Goal: Information Seeking & Learning: Learn about a topic

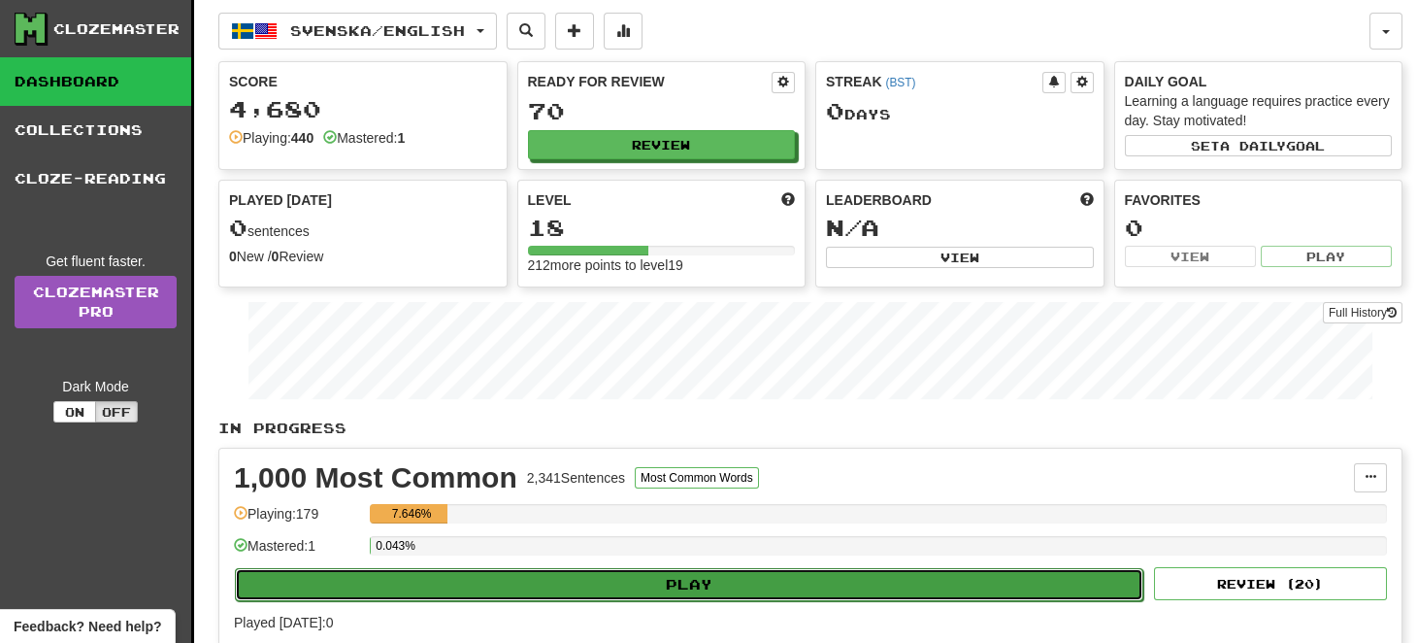
click at [725, 579] on button "Play" at bounding box center [689, 584] width 909 height 33
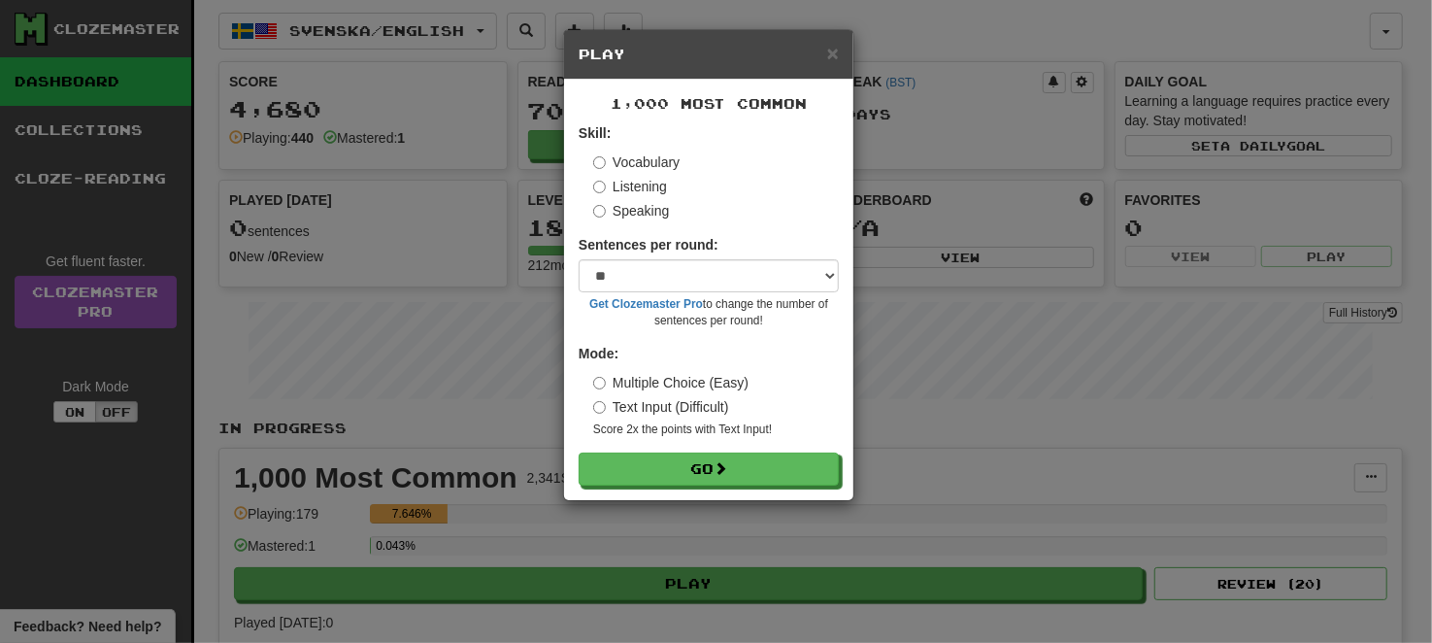
click at [509, 357] on div "× Play 1,000 Most Common Skill: Vocabulary Listening Speaking Sentences per rou…" at bounding box center [716, 321] width 1432 height 643
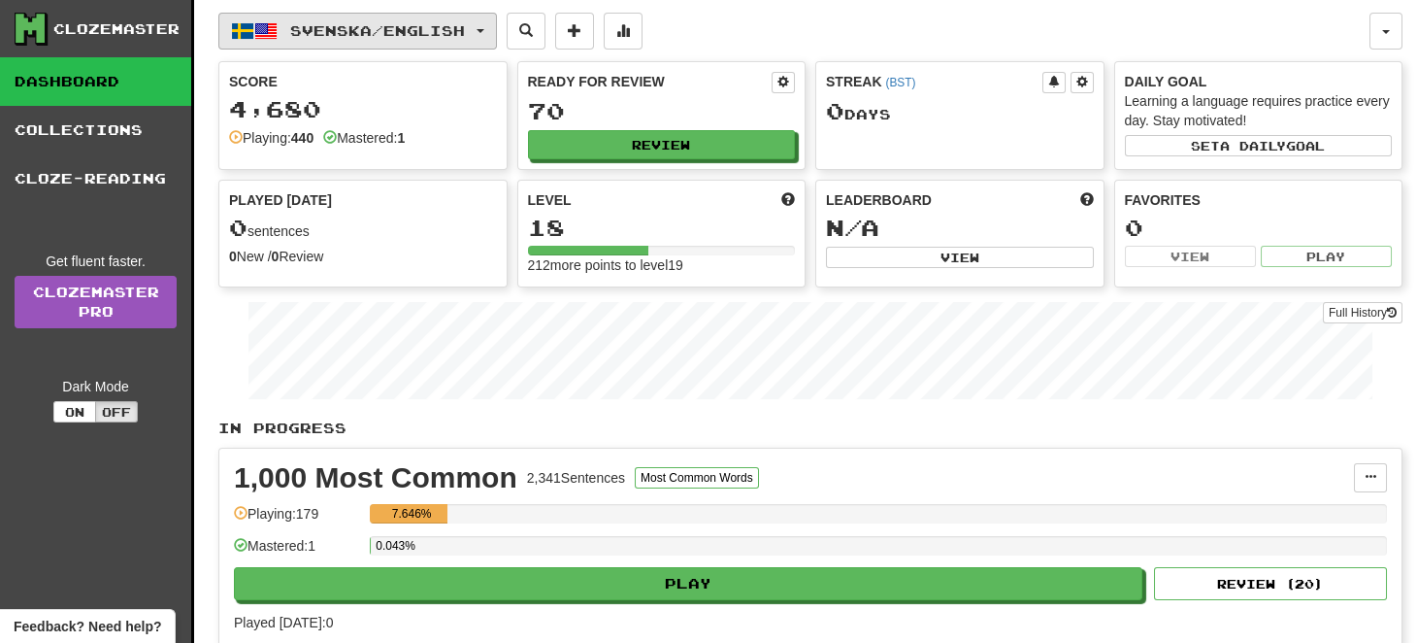
click at [437, 30] on span "Svenska / English" at bounding box center [377, 30] width 175 height 17
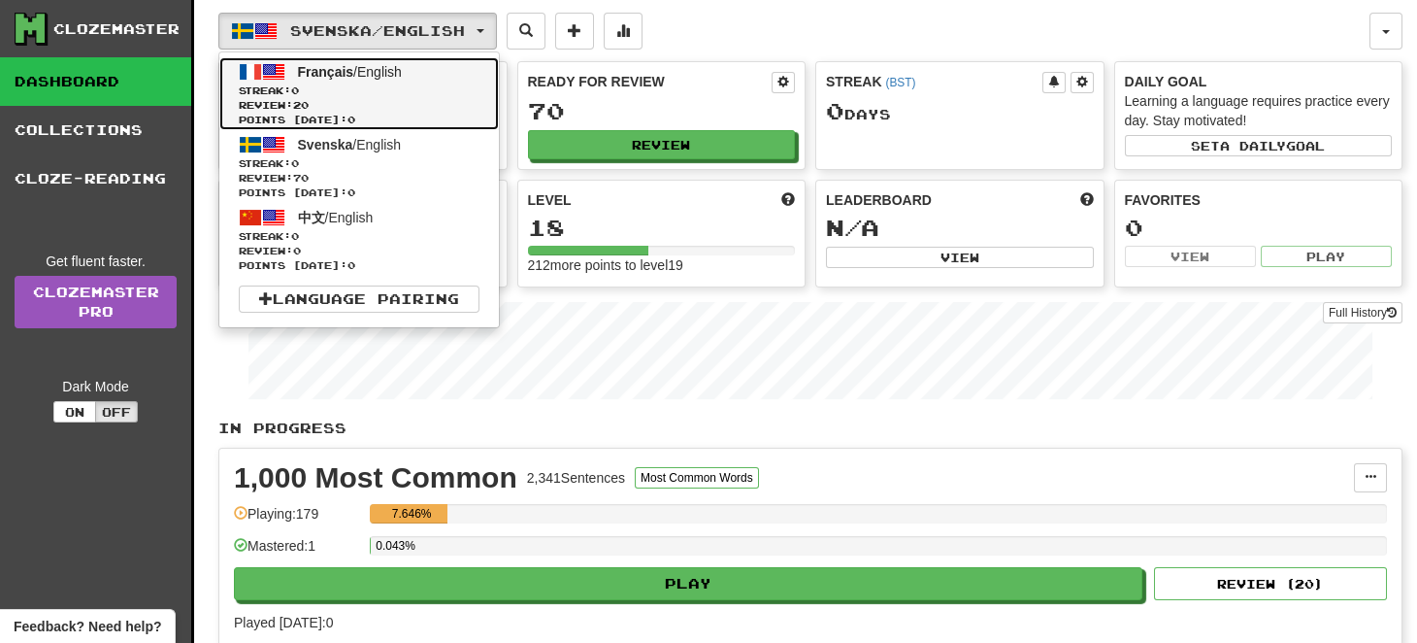
click at [441, 83] on span "Streak: 0" at bounding box center [359, 90] width 241 height 15
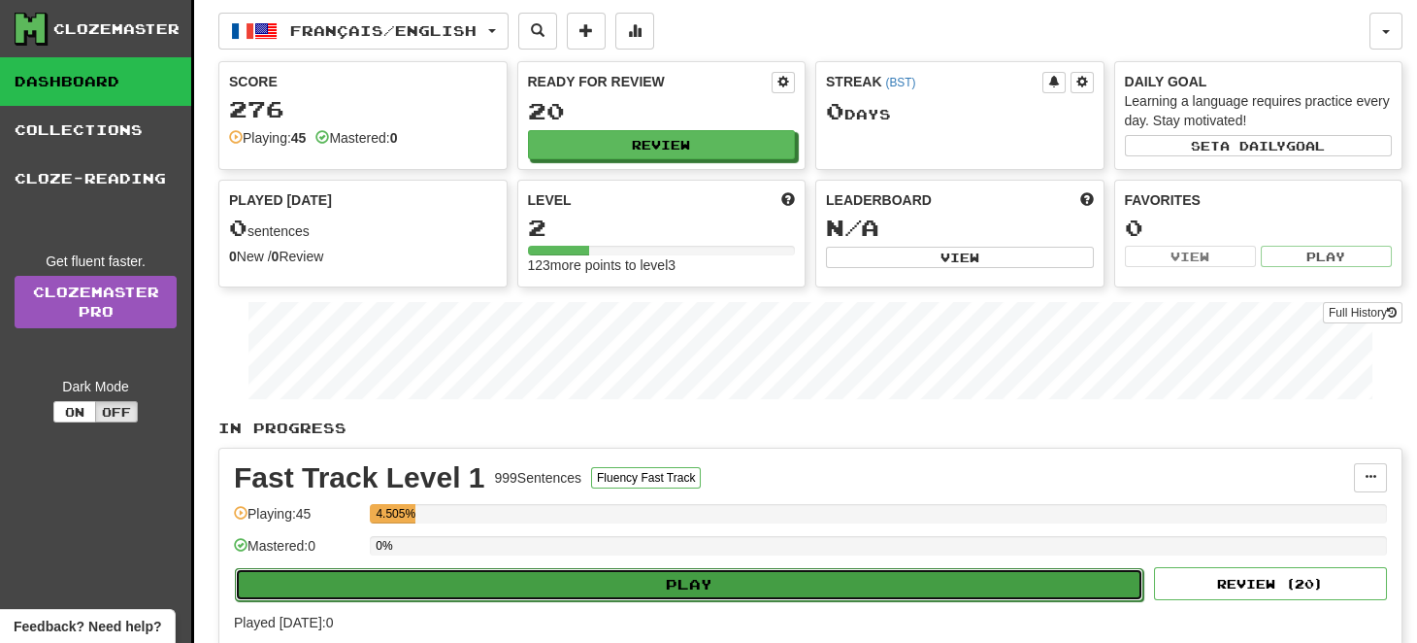
click at [751, 570] on button "Play" at bounding box center [689, 584] width 909 height 33
select select "**"
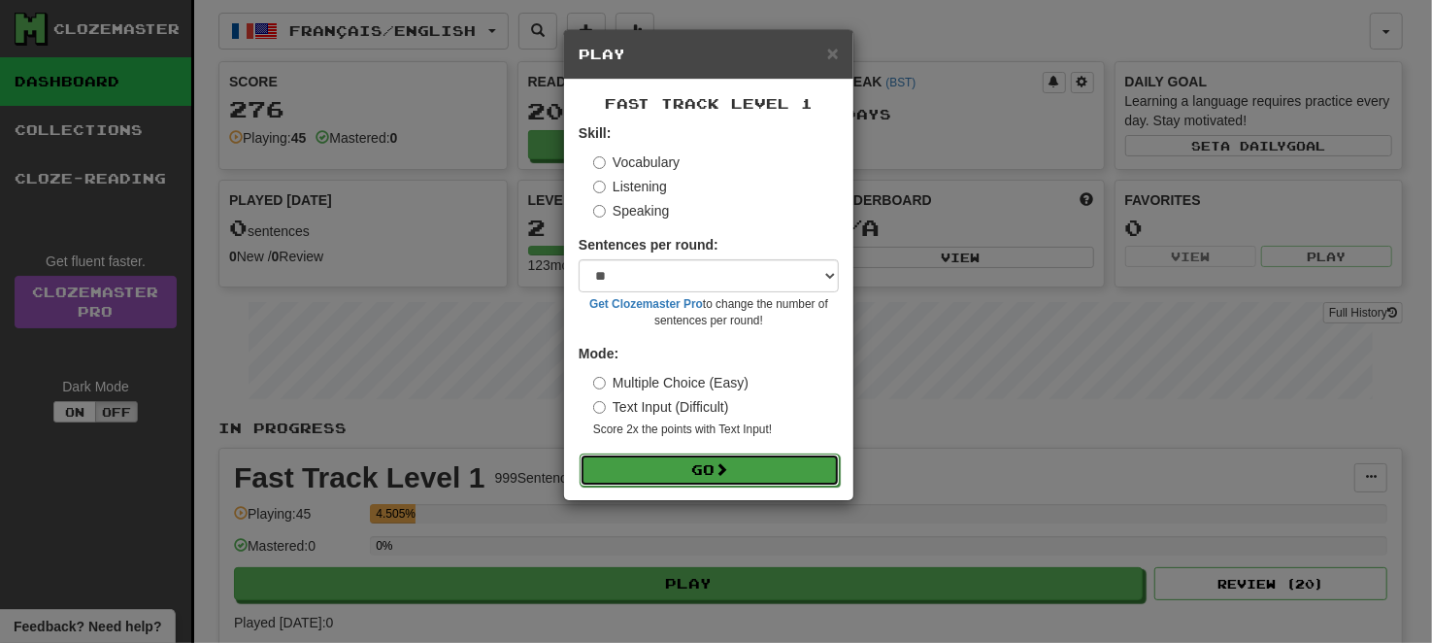
click at [749, 460] on button "Go" at bounding box center [710, 469] width 260 height 33
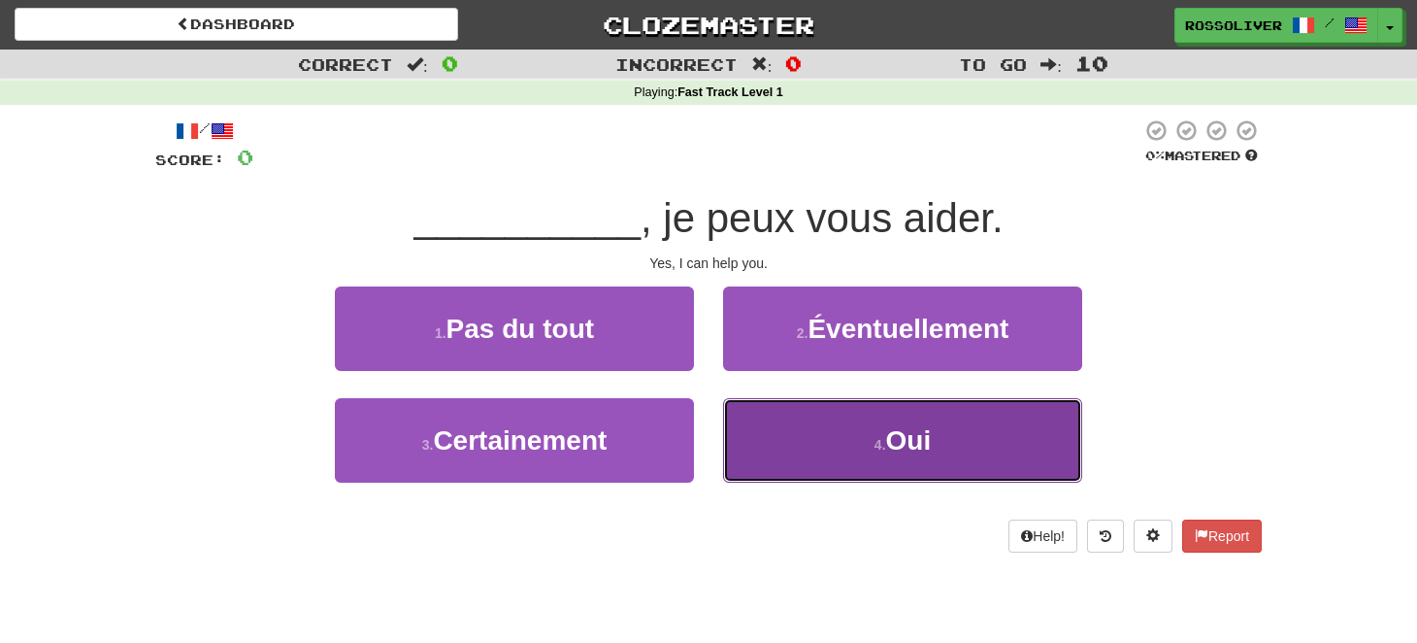
click at [913, 455] on button "4 . Oui" at bounding box center [902, 440] width 359 height 84
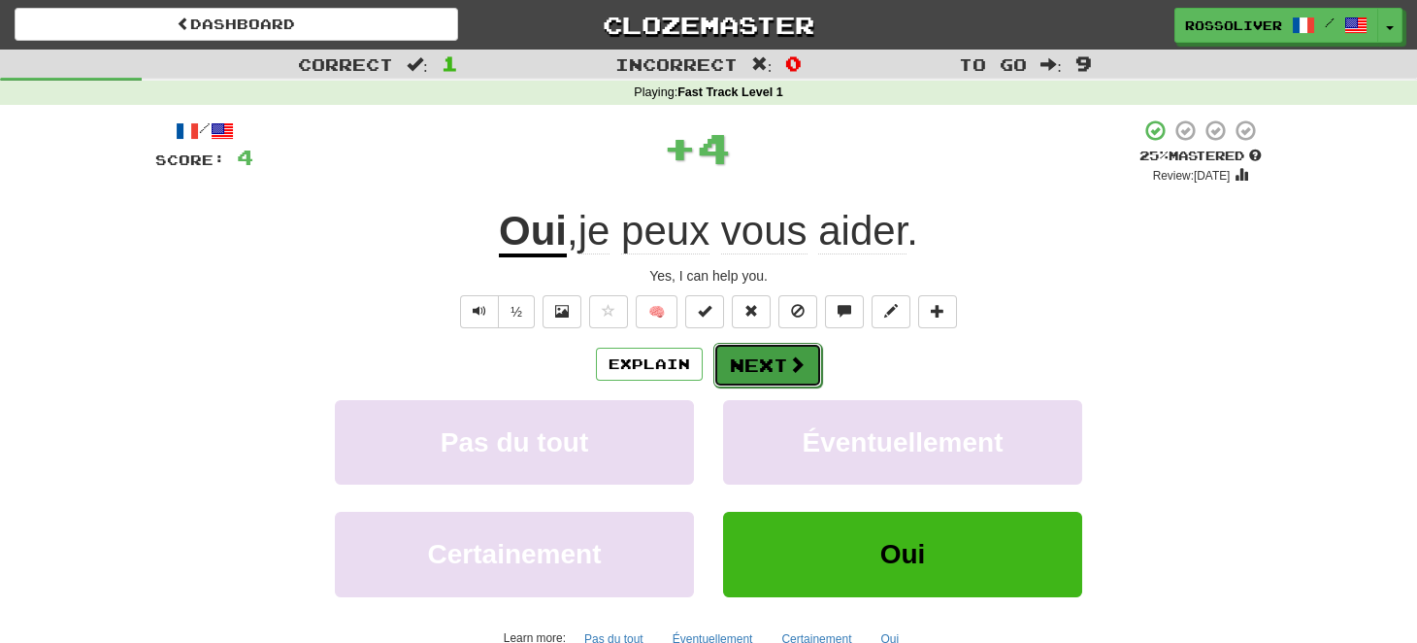
click at [803, 358] on span at bounding box center [796, 363] width 17 height 17
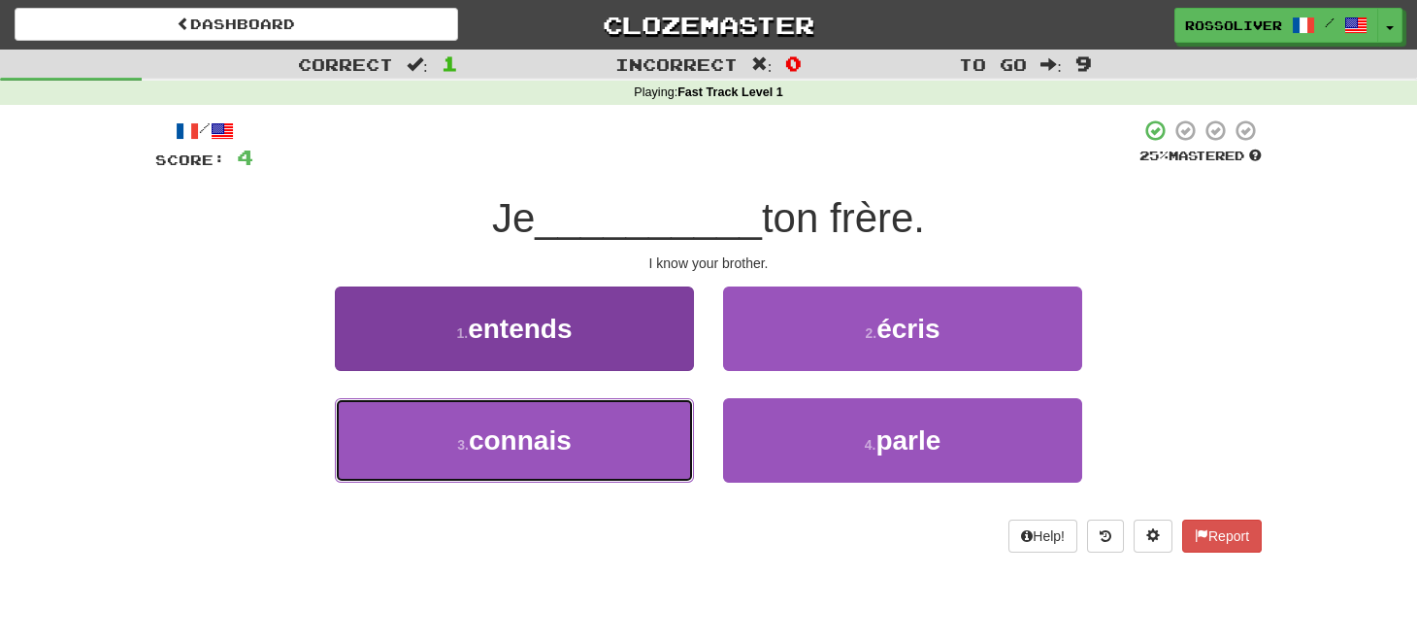
click at [633, 451] on button "3 . connais" at bounding box center [514, 440] width 359 height 84
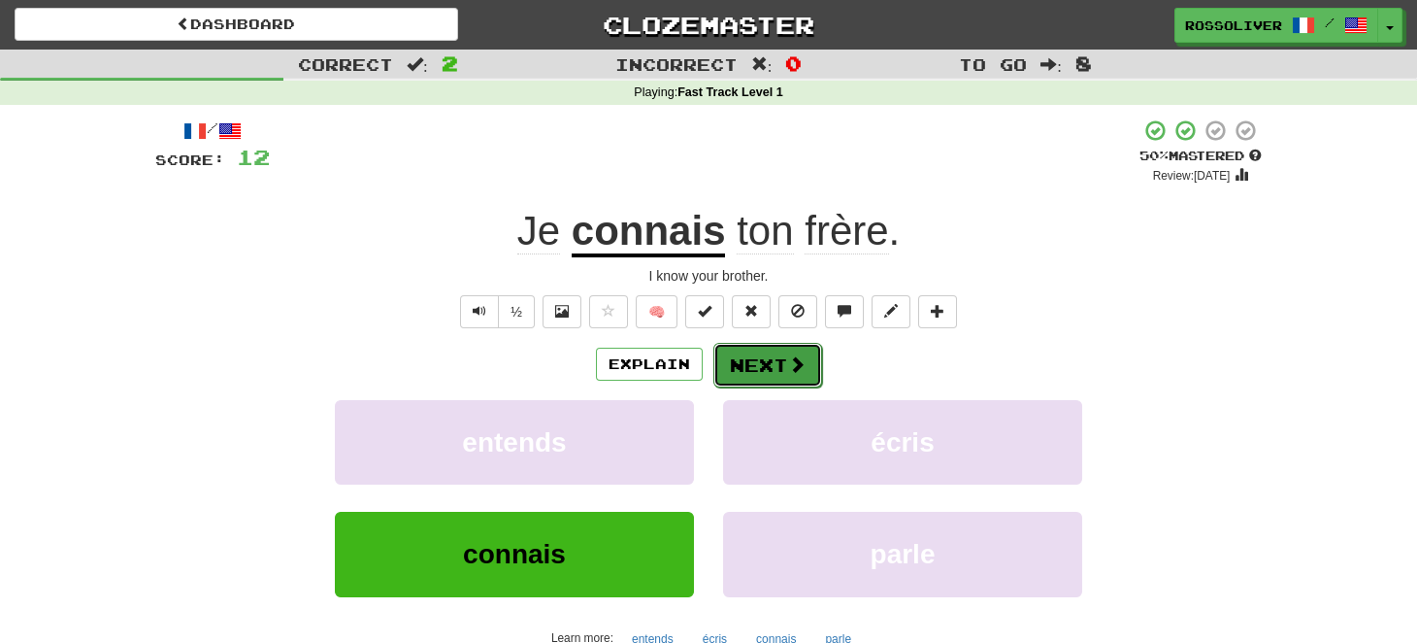
click at [761, 368] on button "Next" at bounding box center [768, 365] width 109 height 45
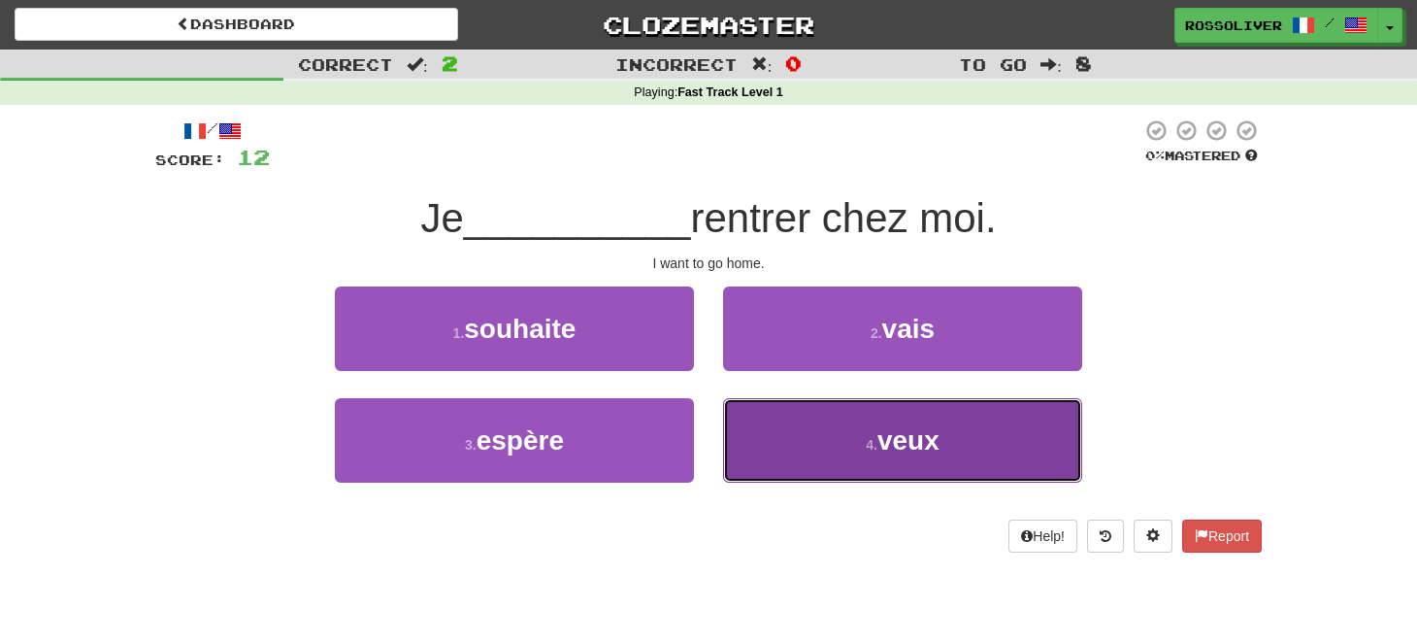
click at [837, 435] on button "4 . veux" at bounding box center [902, 440] width 359 height 84
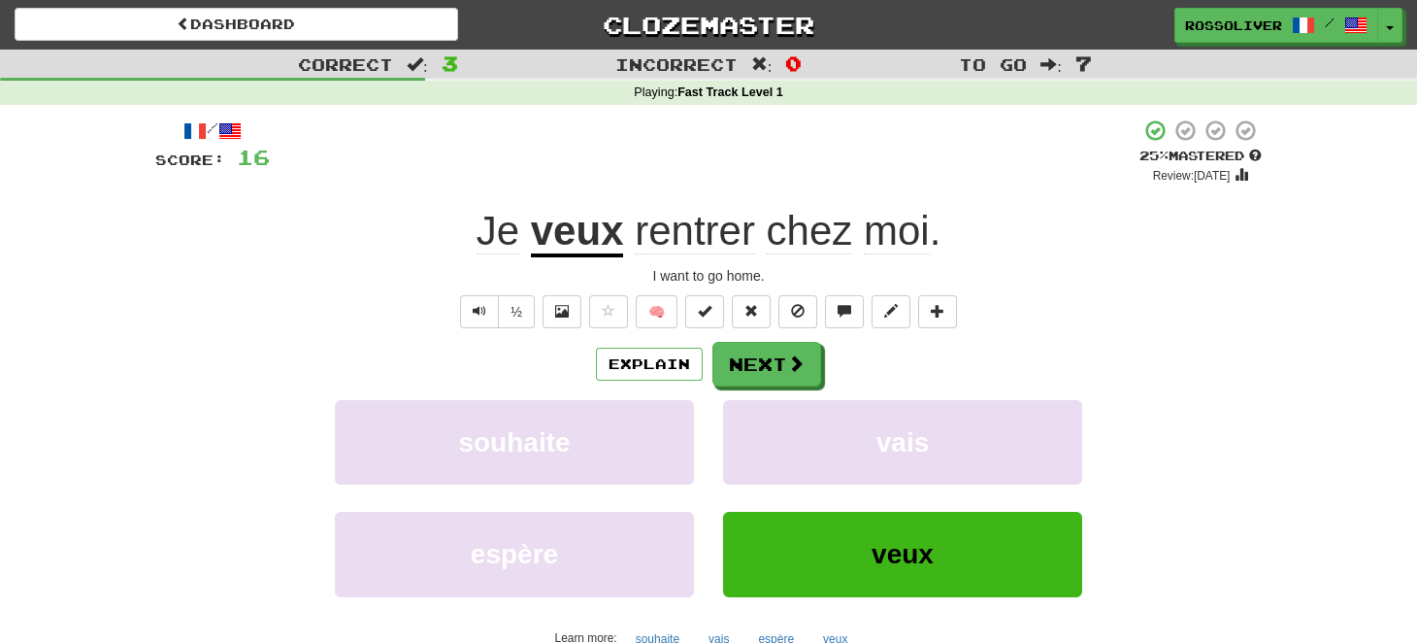
click at [822, 239] on span "chez" at bounding box center [810, 231] width 86 height 47
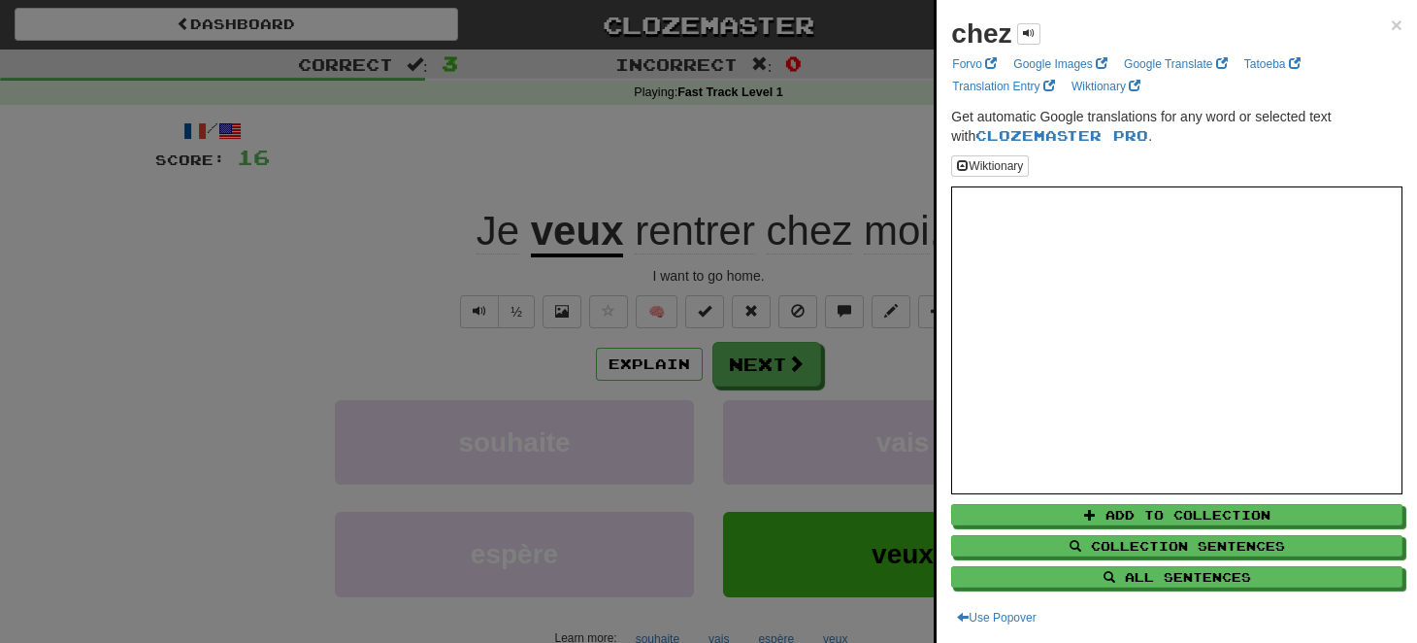
click at [736, 129] on div at bounding box center [708, 321] width 1417 height 643
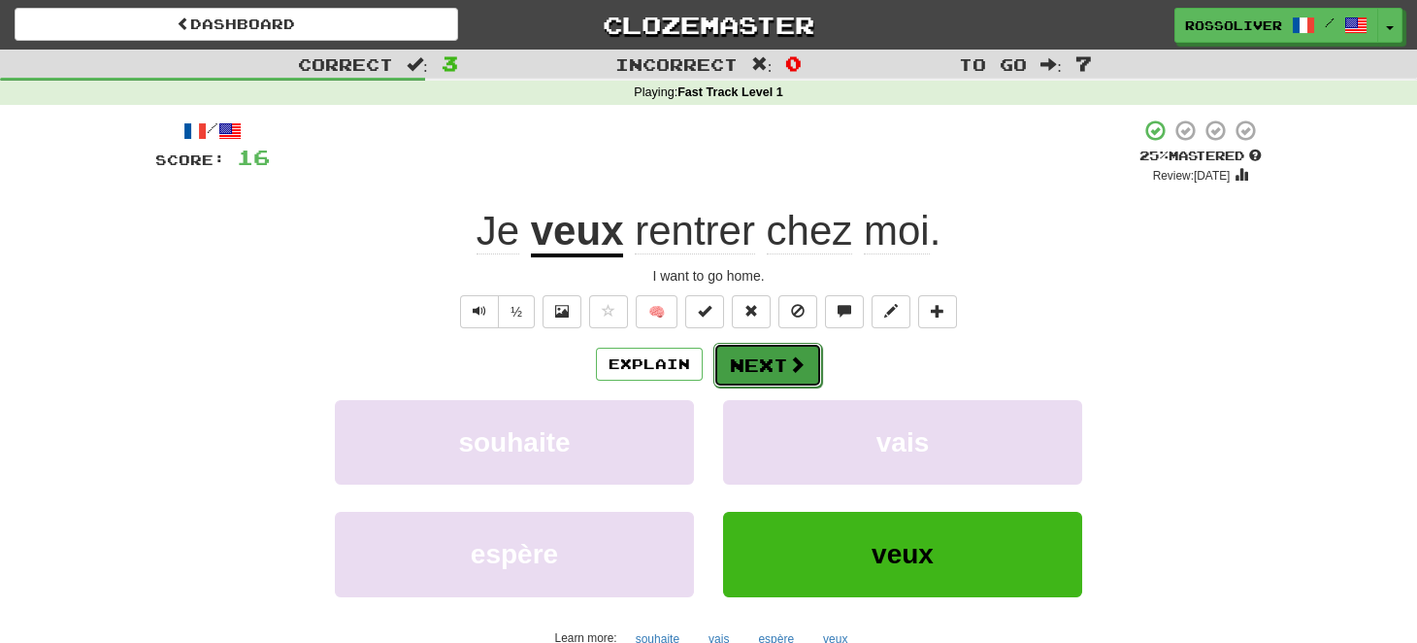
click at [781, 364] on button "Next" at bounding box center [768, 365] width 109 height 45
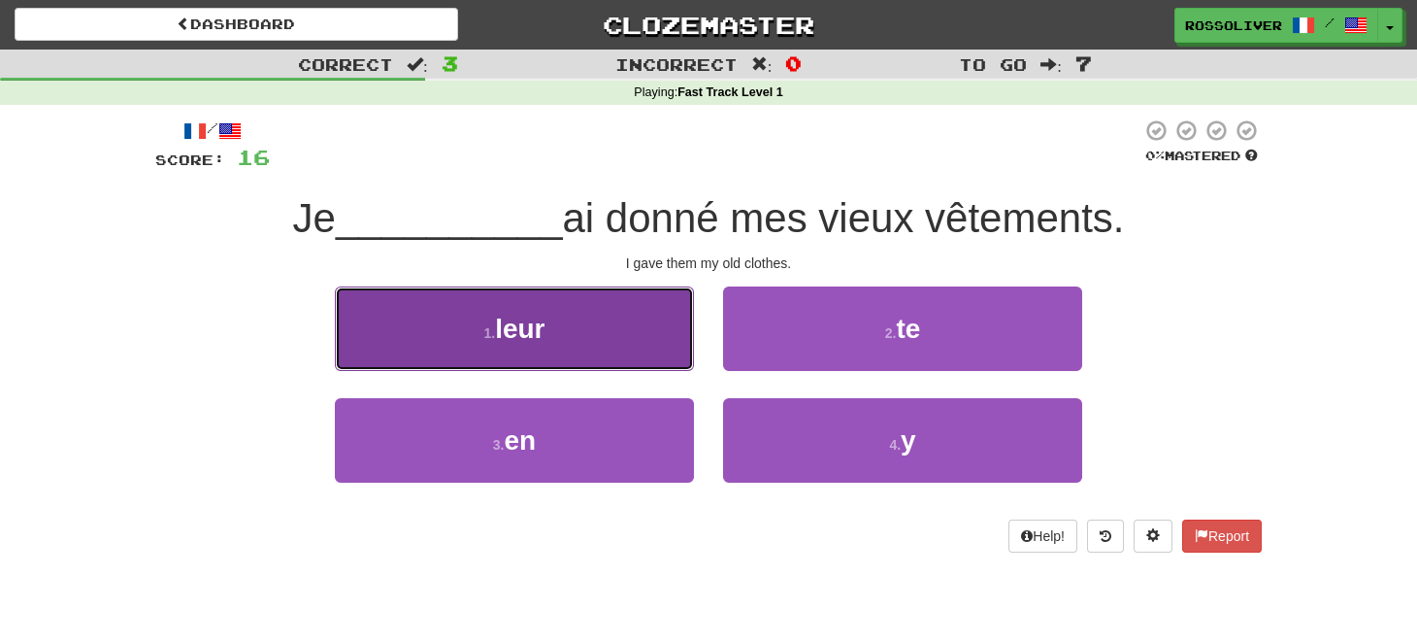
click at [526, 343] on button "1 . leur" at bounding box center [514, 328] width 359 height 84
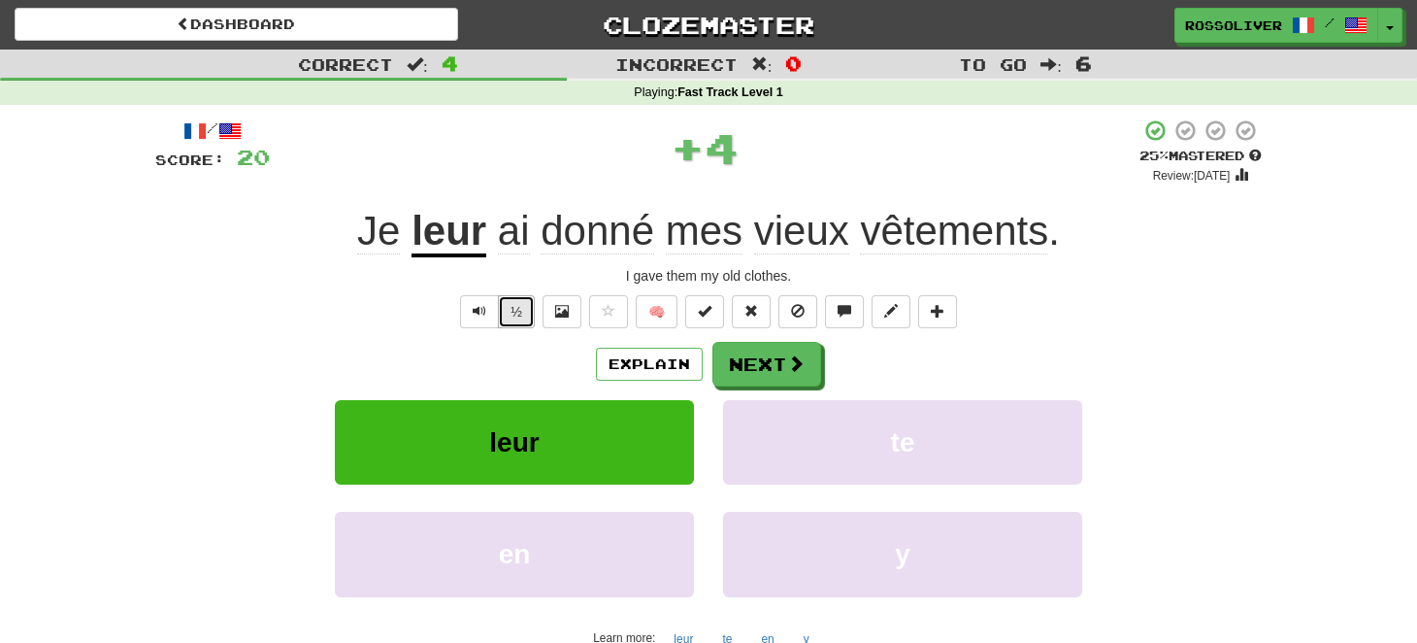
click at [514, 316] on button "½" at bounding box center [516, 311] width 37 height 33
click at [791, 372] on span at bounding box center [796, 363] width 17 height 17
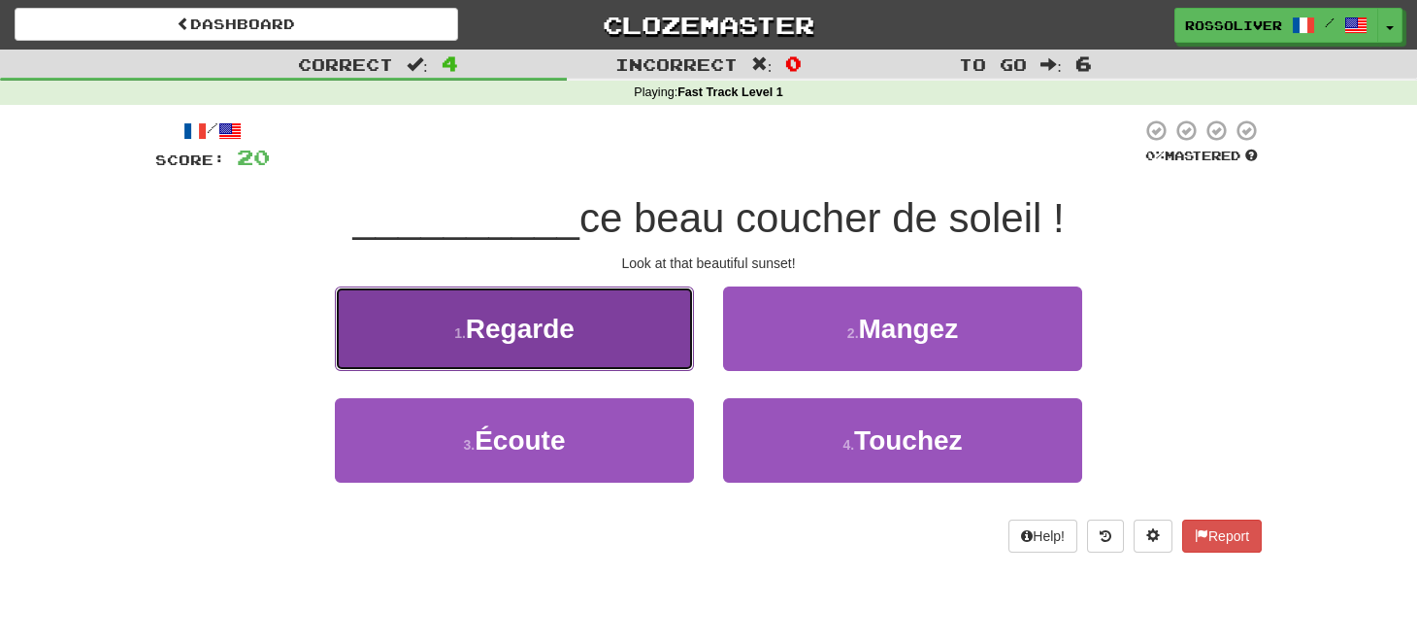
click at [640, 316] on button "1 . Regarde" at bounding box center [514, 328] width 359 height 84
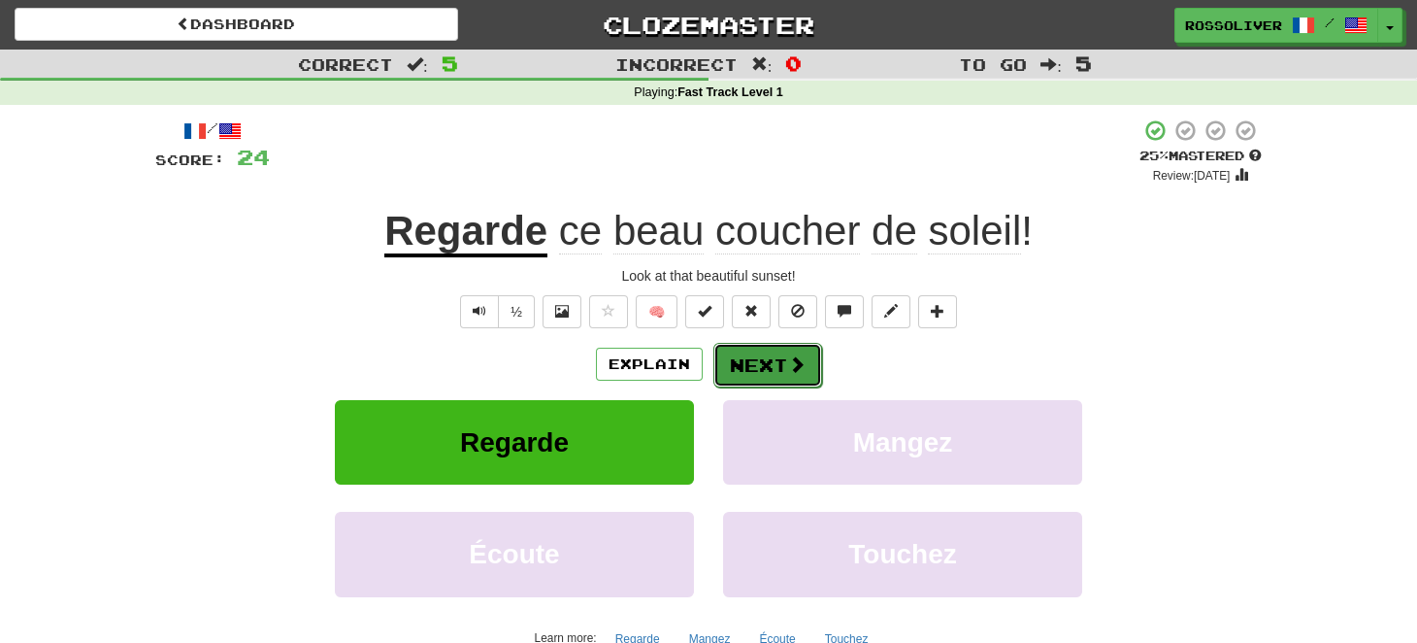
click at [781, 367] on button "Next" at bounding box center [768, 365] width 109 height 45
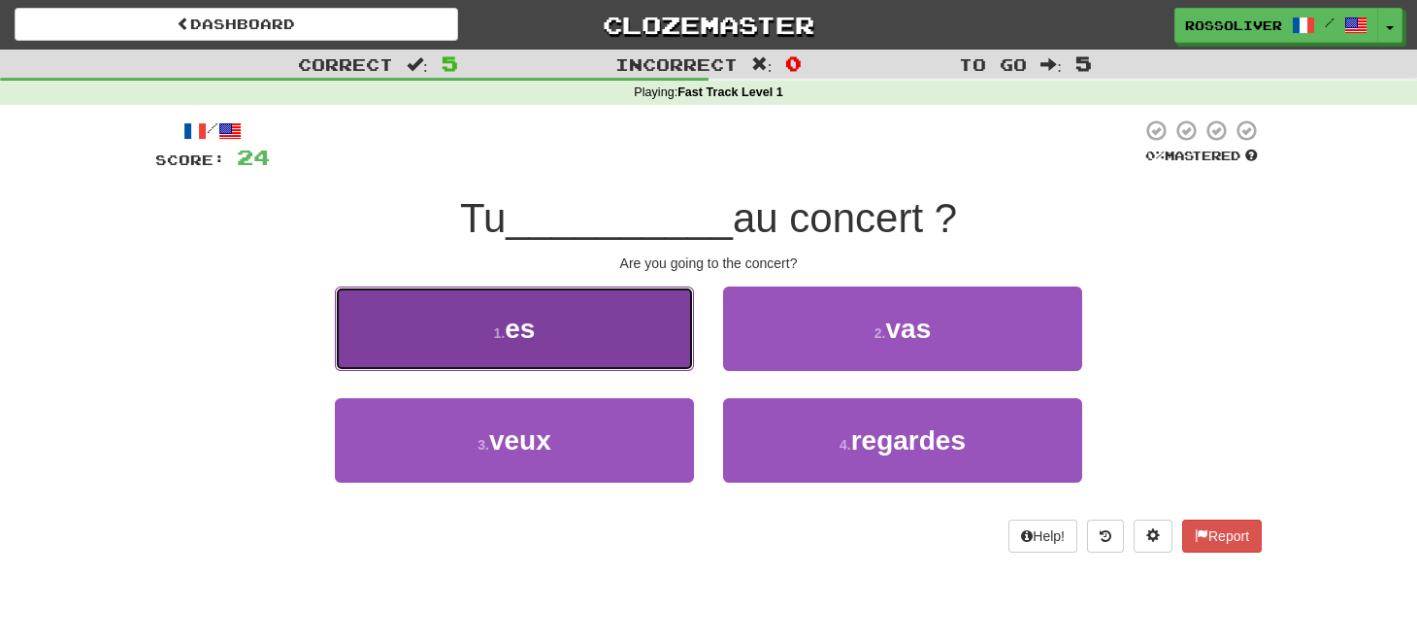
click at [584, 316] on button "1 . es" at bounding box center [514, 328] width 359 height 84
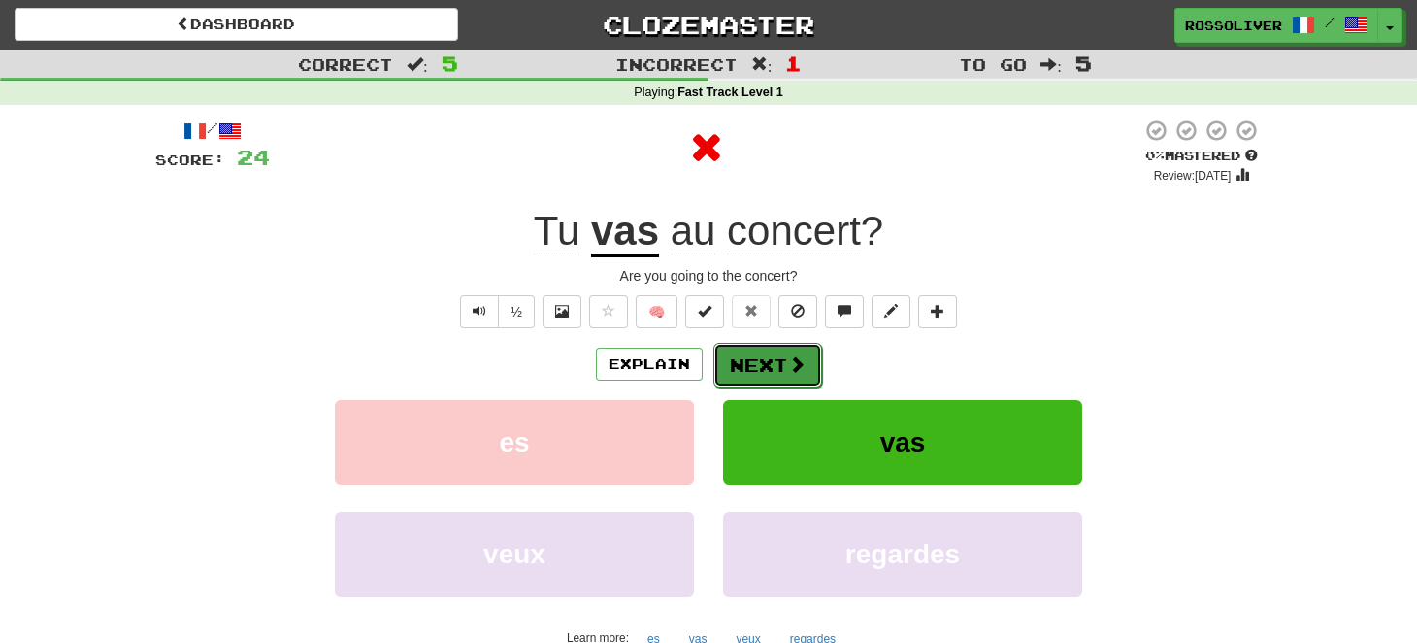
click at [782, 364] on button "Next" at bounding box center [768, 365] width 109 height 45
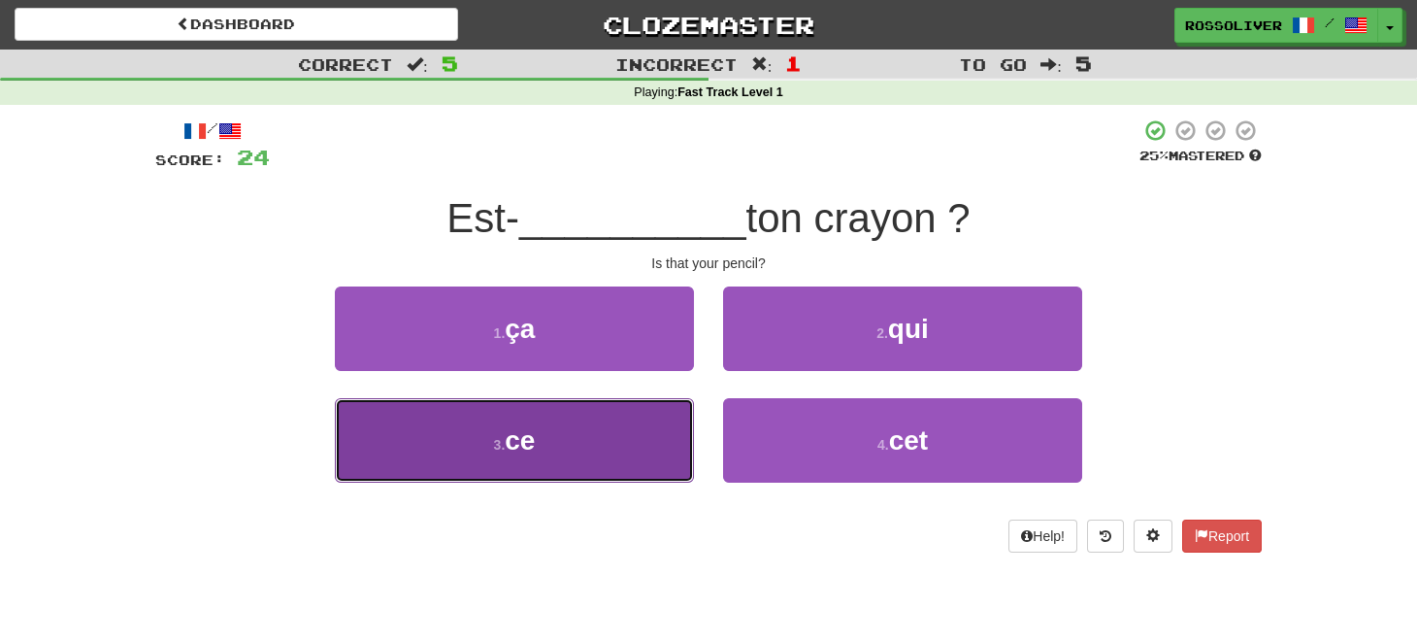
click at [641, 435] on button "3 . ce" at bounding box center [514, 440] width 359 height 84
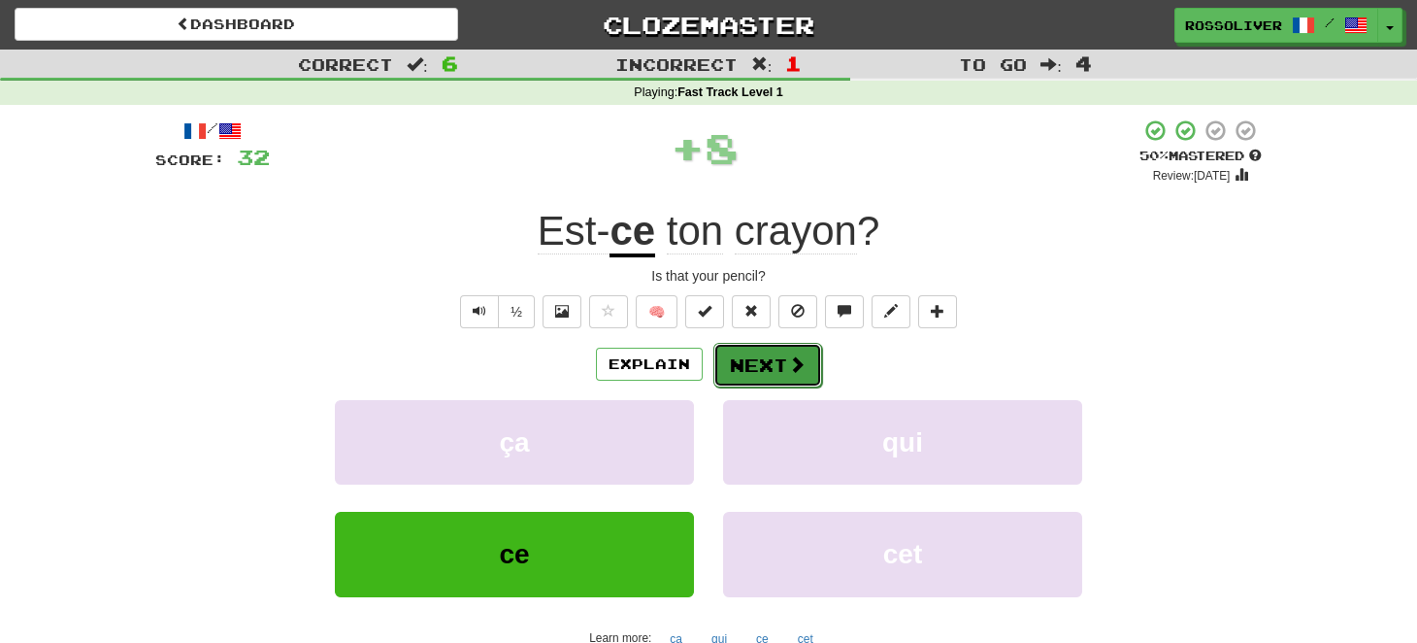
click at [763, 367] on button "Next" at bounding box center [768, 365] width 109 height 45
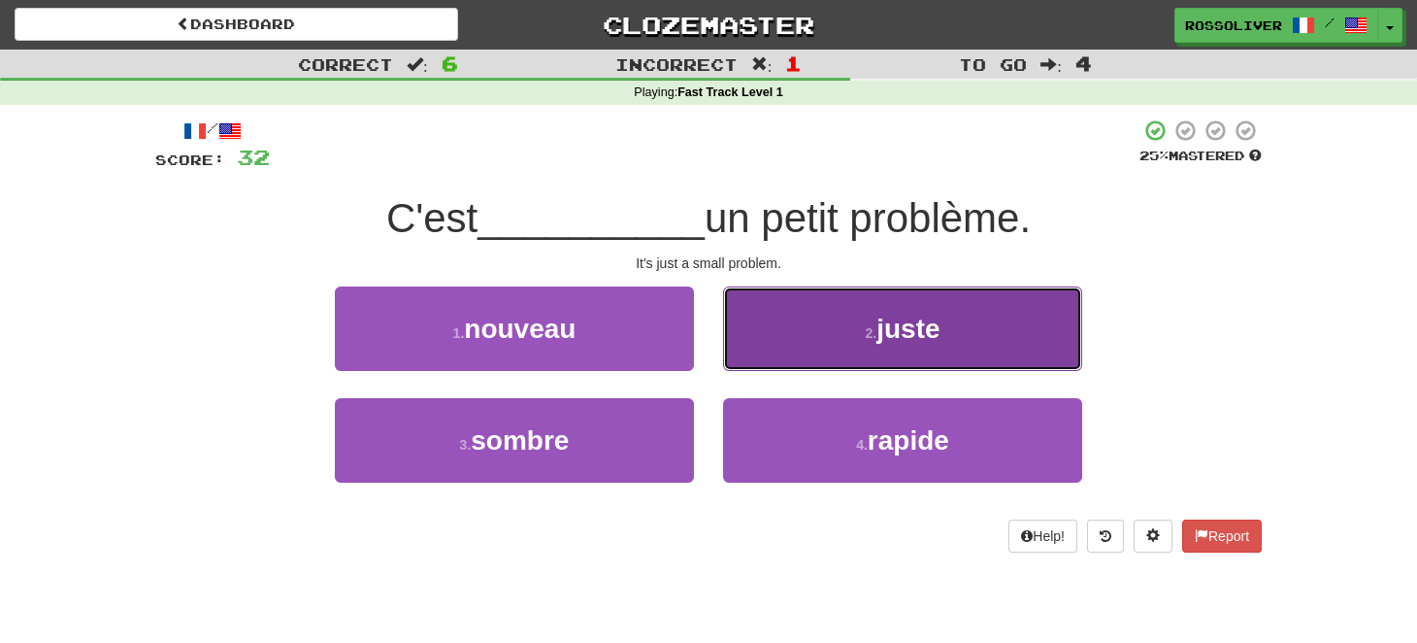
click at [893, 356] on button "2 . juste" at bounding box center [902, 328] width 359 height 84
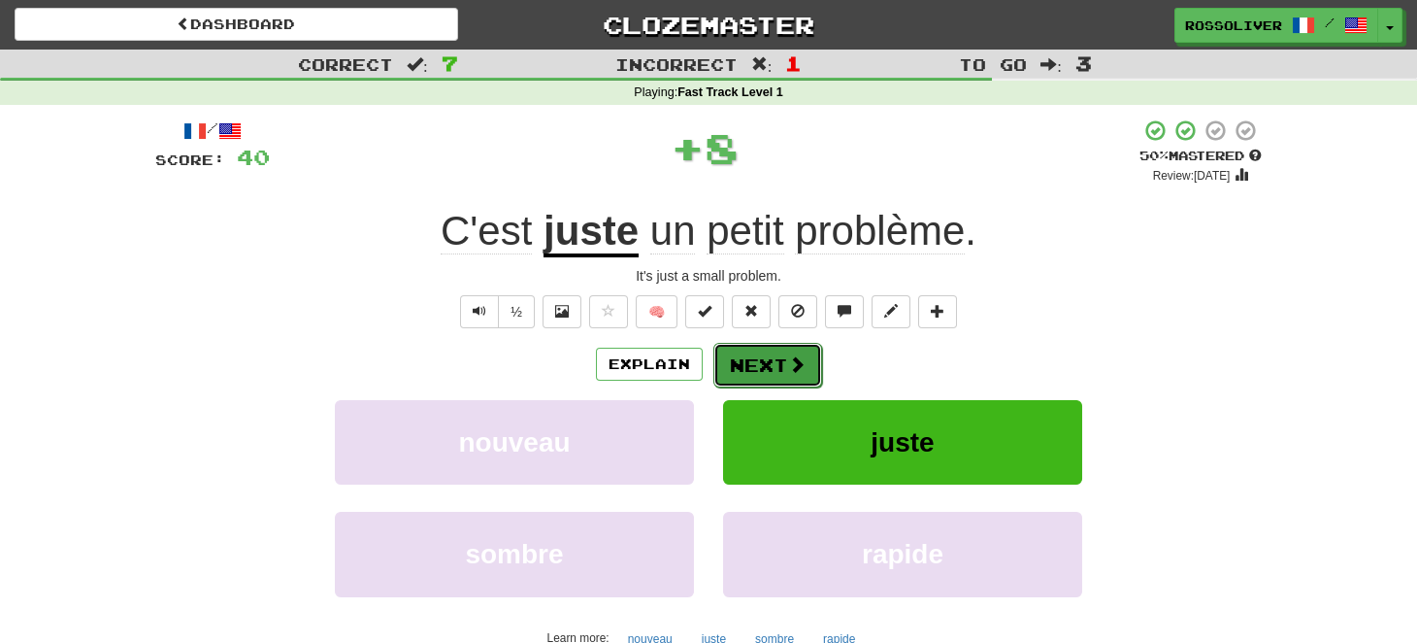
click at [797, 374] on button "Next" at bounding box center [768, 365] width 109 height 45
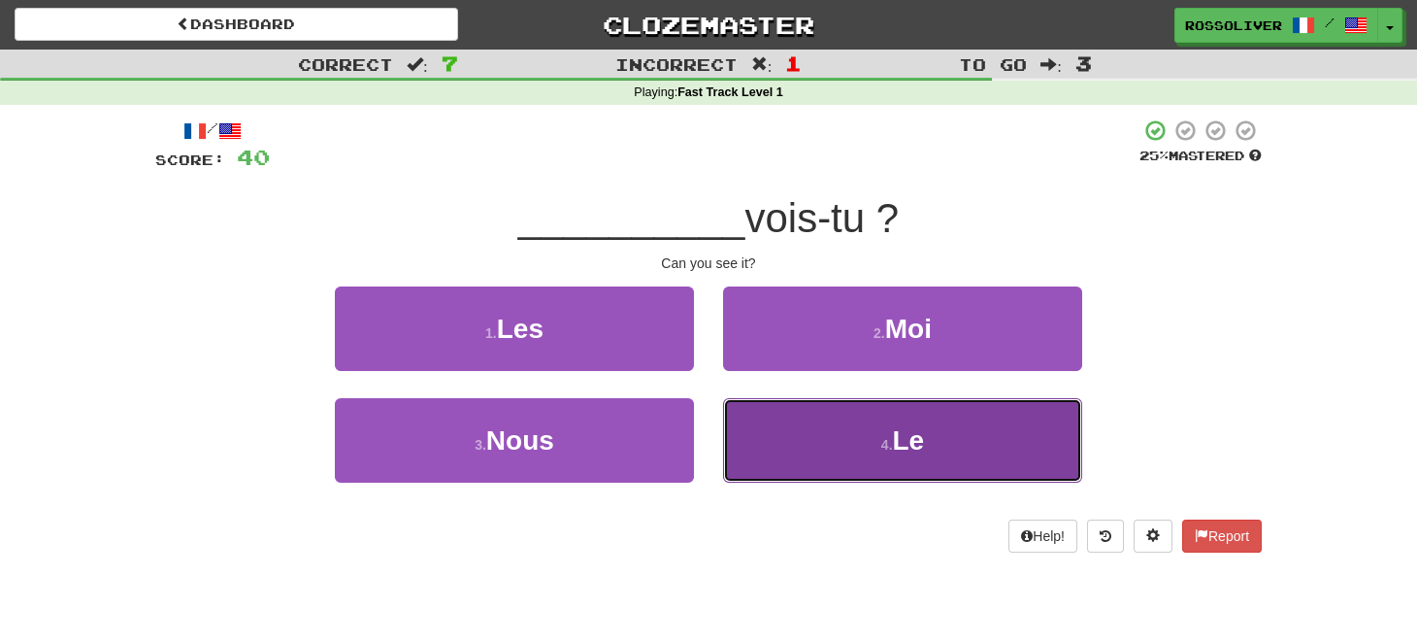
click at [823, 457] on button "4 . Le" at bounding box center [902, 440] width 359 height 84
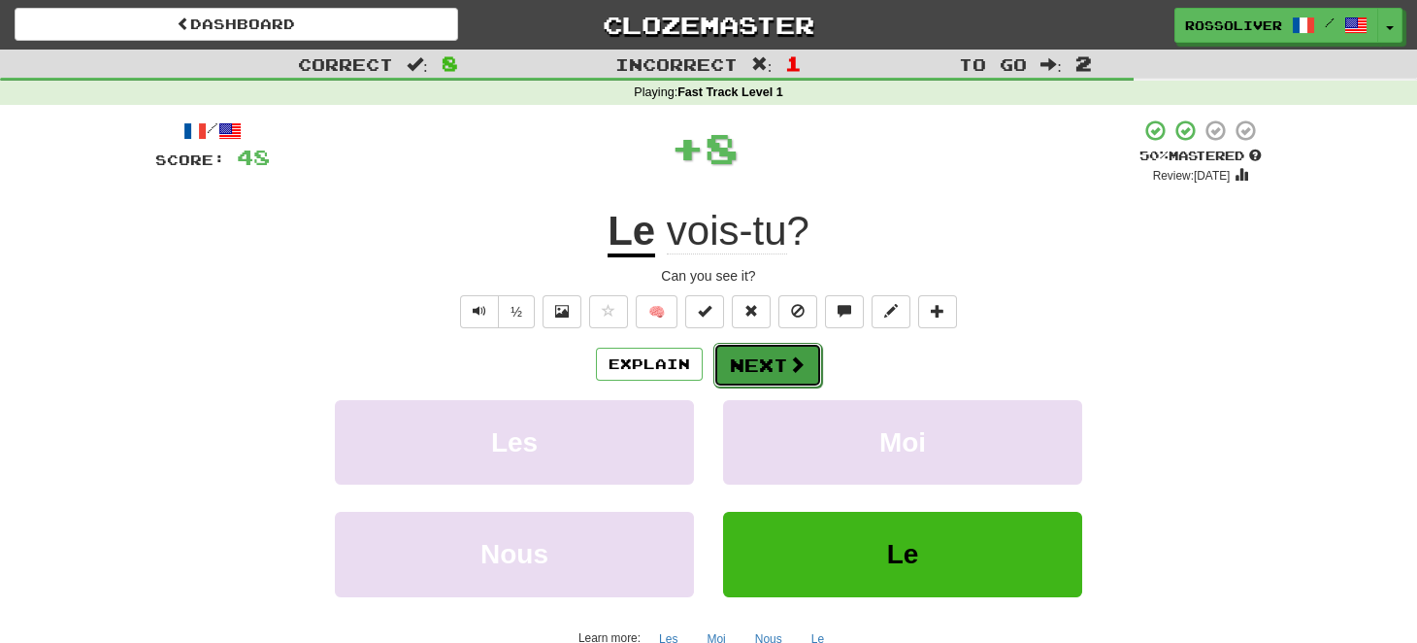
click at [774, 367] on button "Next" at bounding box center [768, 365] width 109 height 45
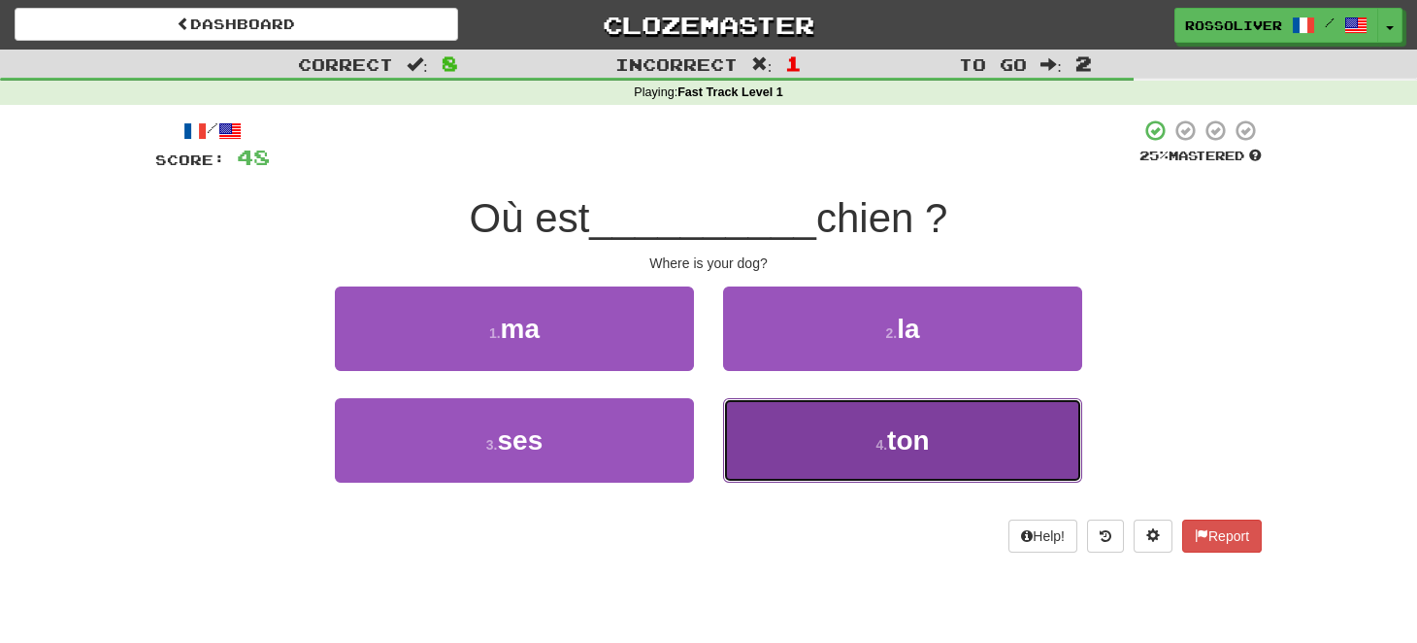
click at [816, 454] on button "4 . ton" at bounding box center [902, 440] width 359 height 84
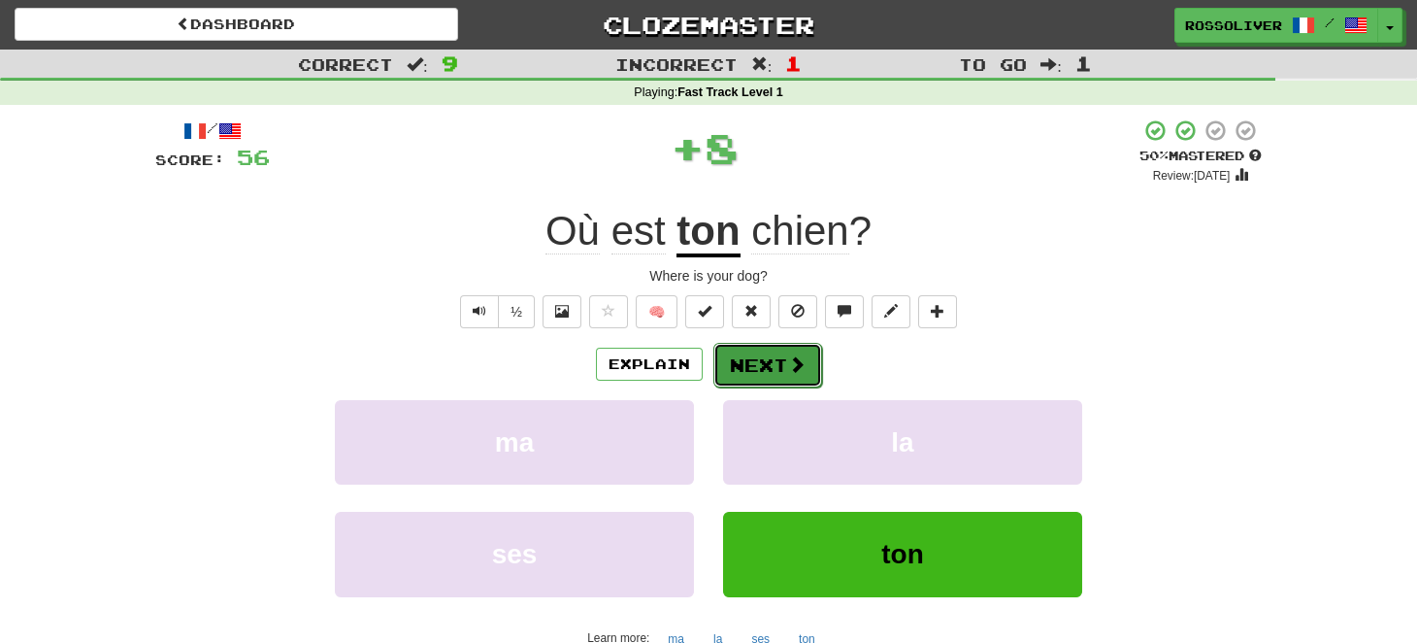
click at [750, 352] on button "Next" at bounding box center [768, 365] width 109 height 45
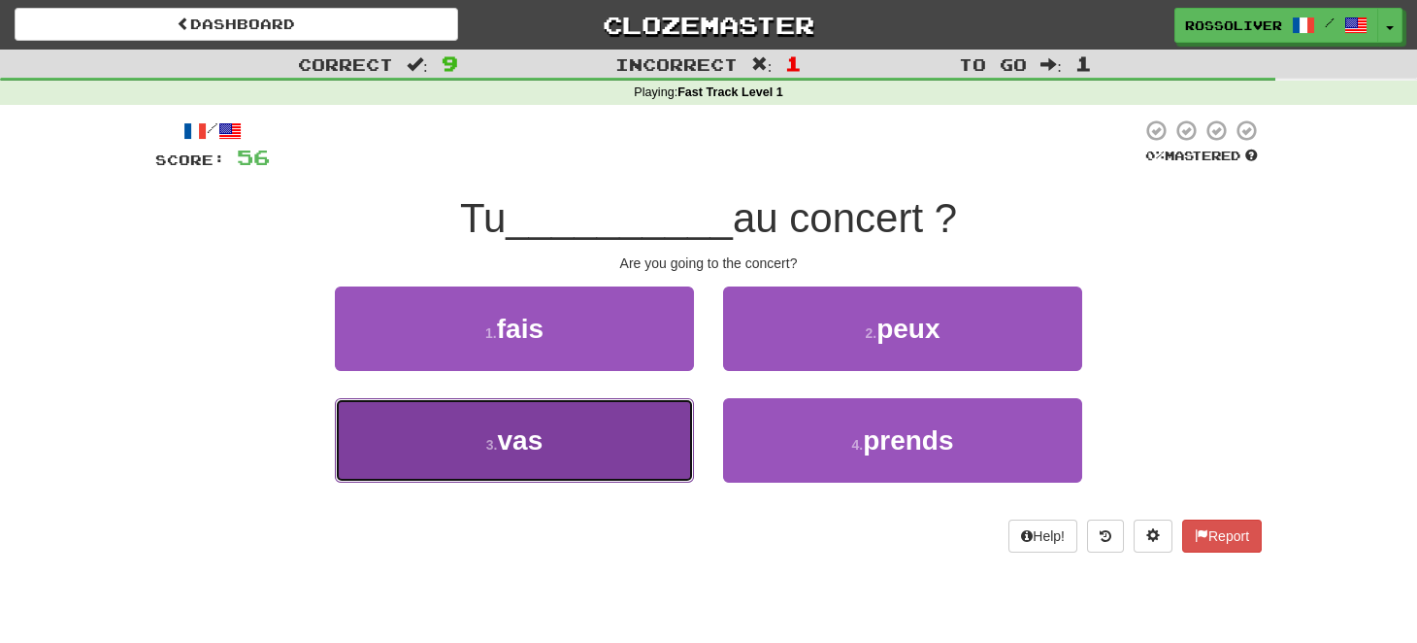
click at [632, 425] on button "3 . vas" at bounding box center [514, 440] width 359 height 84
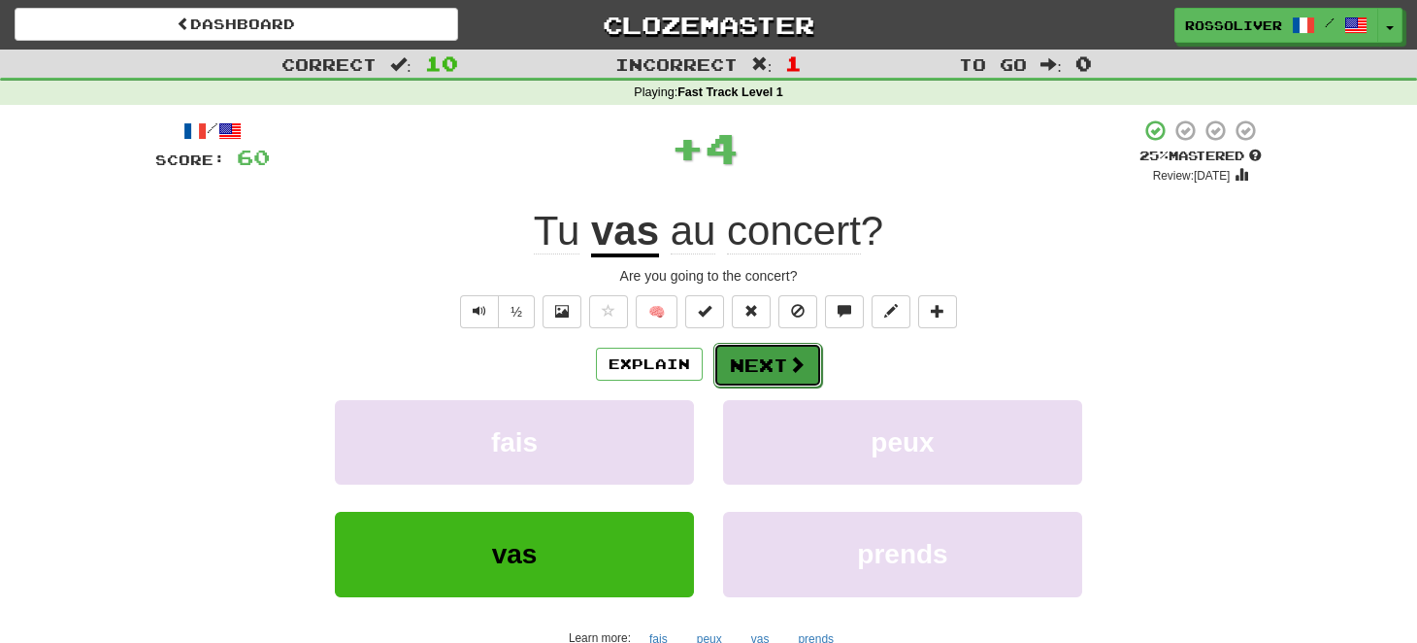
click at [791, 370] on span at bounding box center [796, 363] width 17 height 17
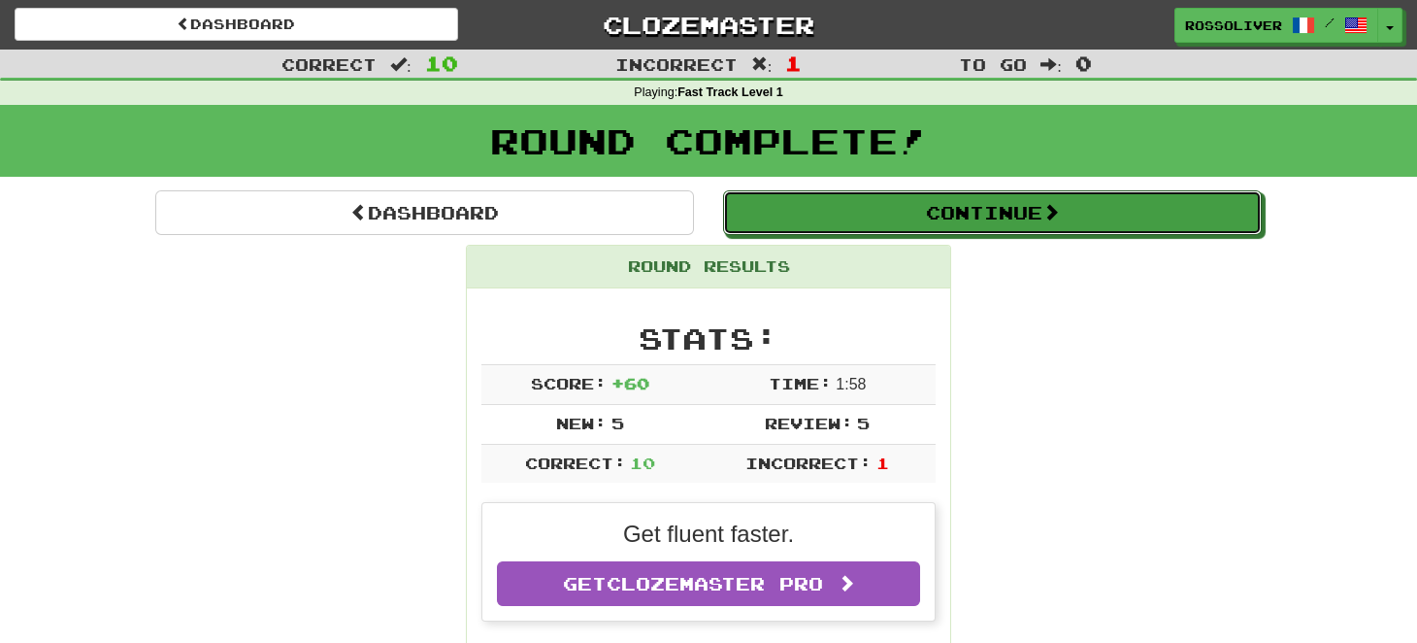
click at [859, 220] on button "Continue" at bounding box center [992, 212] width 539 height 45
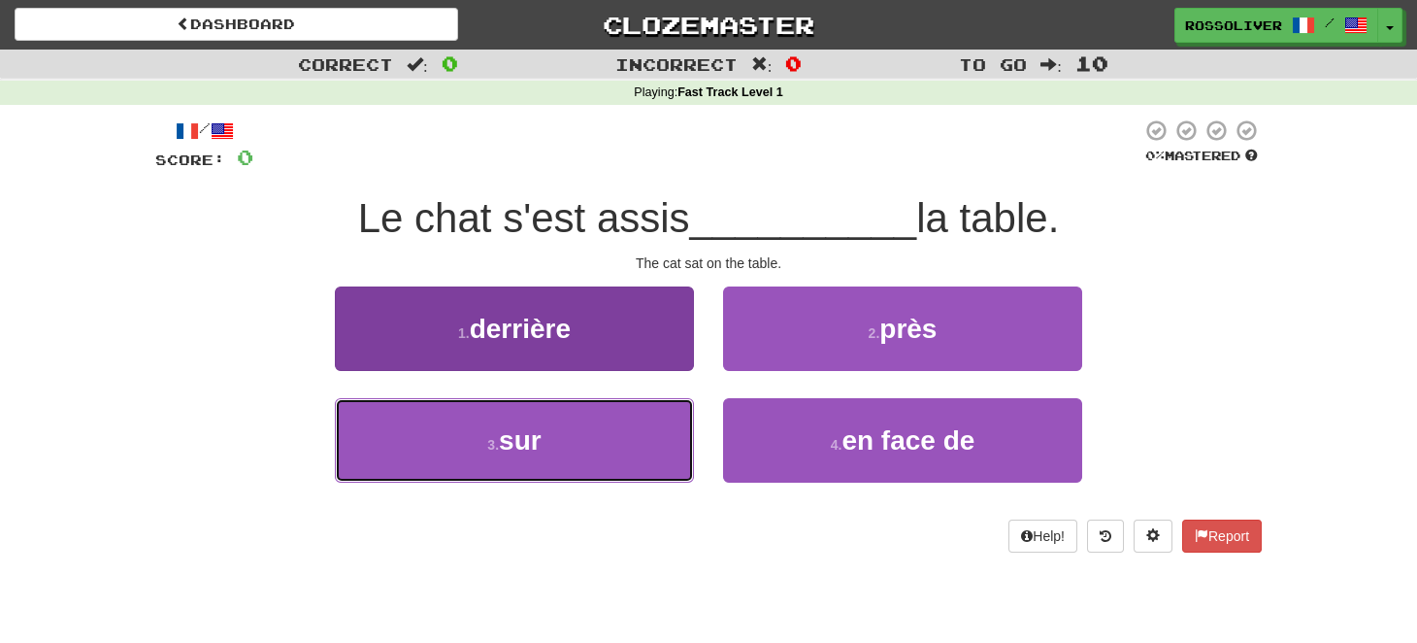
click at [651, 418] on button "3 . sur" at bounding box center [514, 440] width 359 height 84
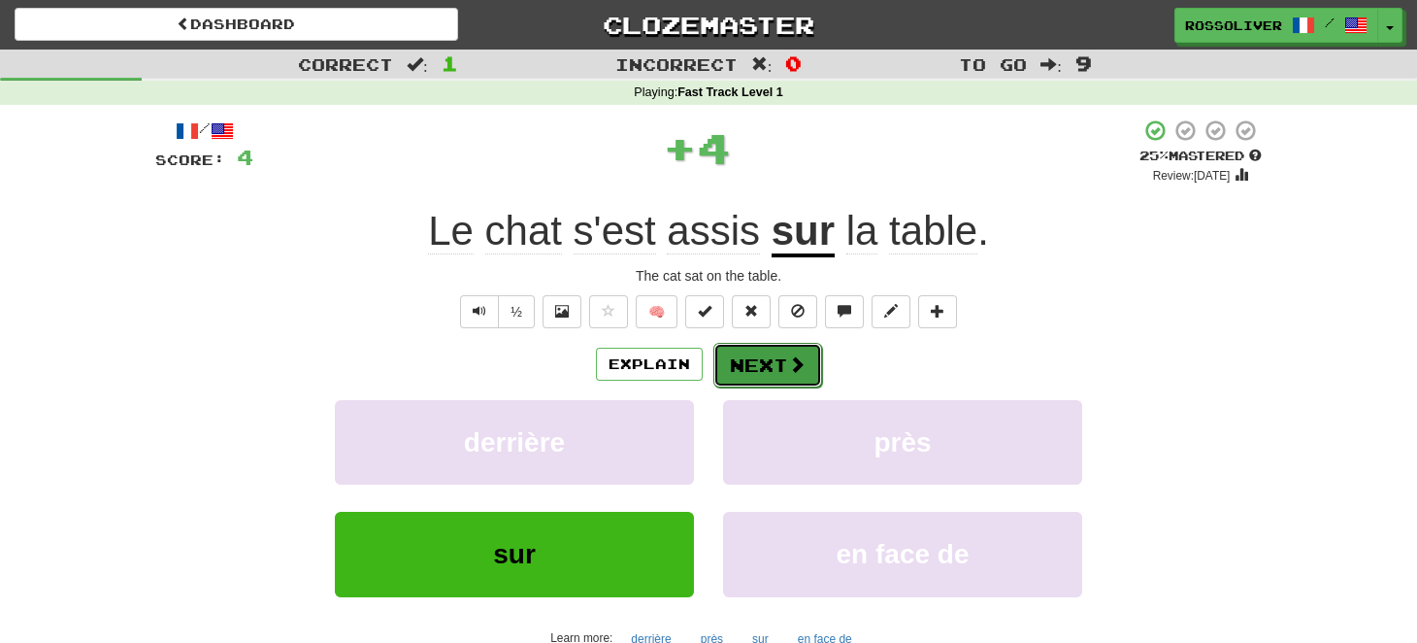
click at [775, 368] on button "Next" at bounding box center [768, 365] width 109 height 45
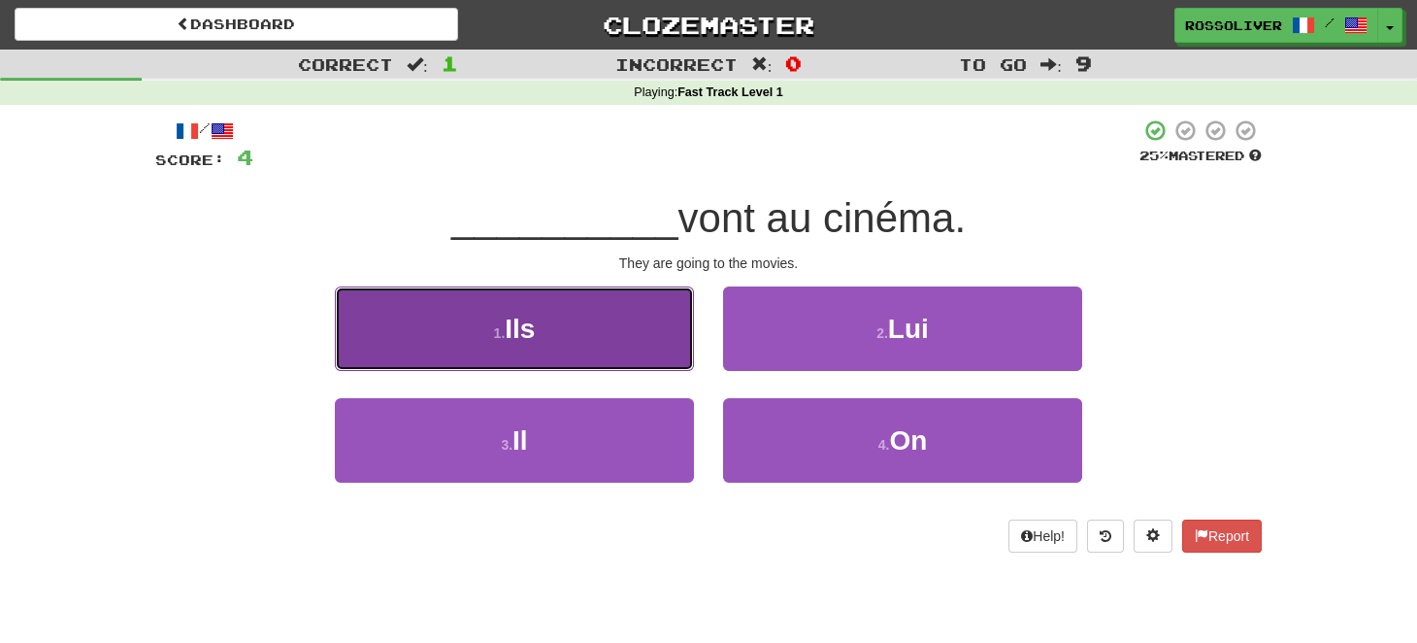
click at [572, 344] on button "1 . Ils" at bounding box center [514, 328] width 359 height 84
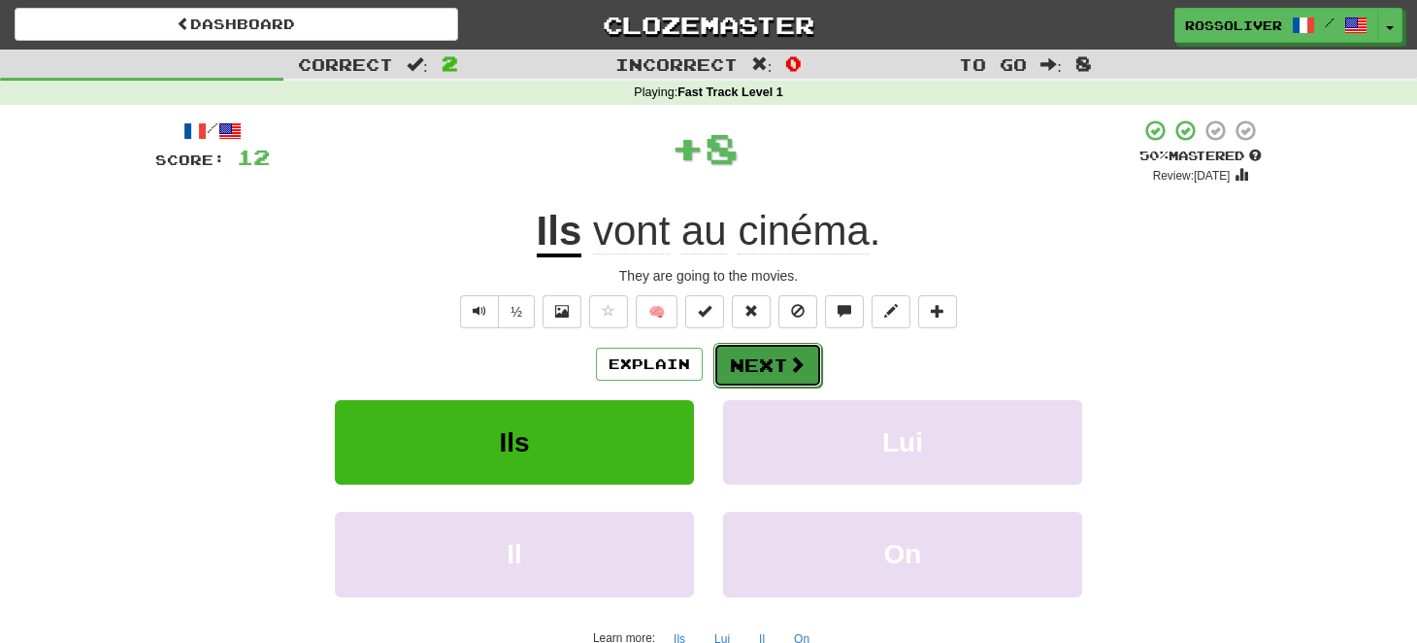
click at [732, 348] on button "Next" at bounding box center [768, 365] width 109 height 45
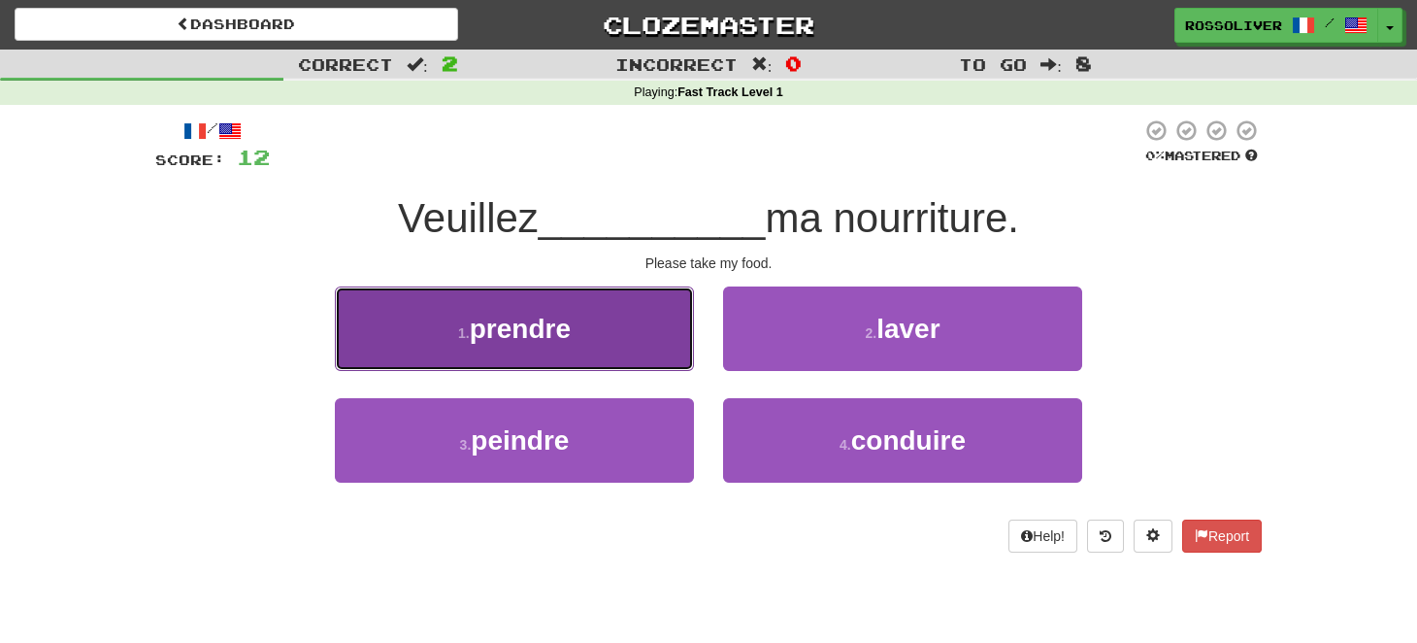
click at [570, 316] on span "prendre" at bounding box center [520, 329] width 101 height 30
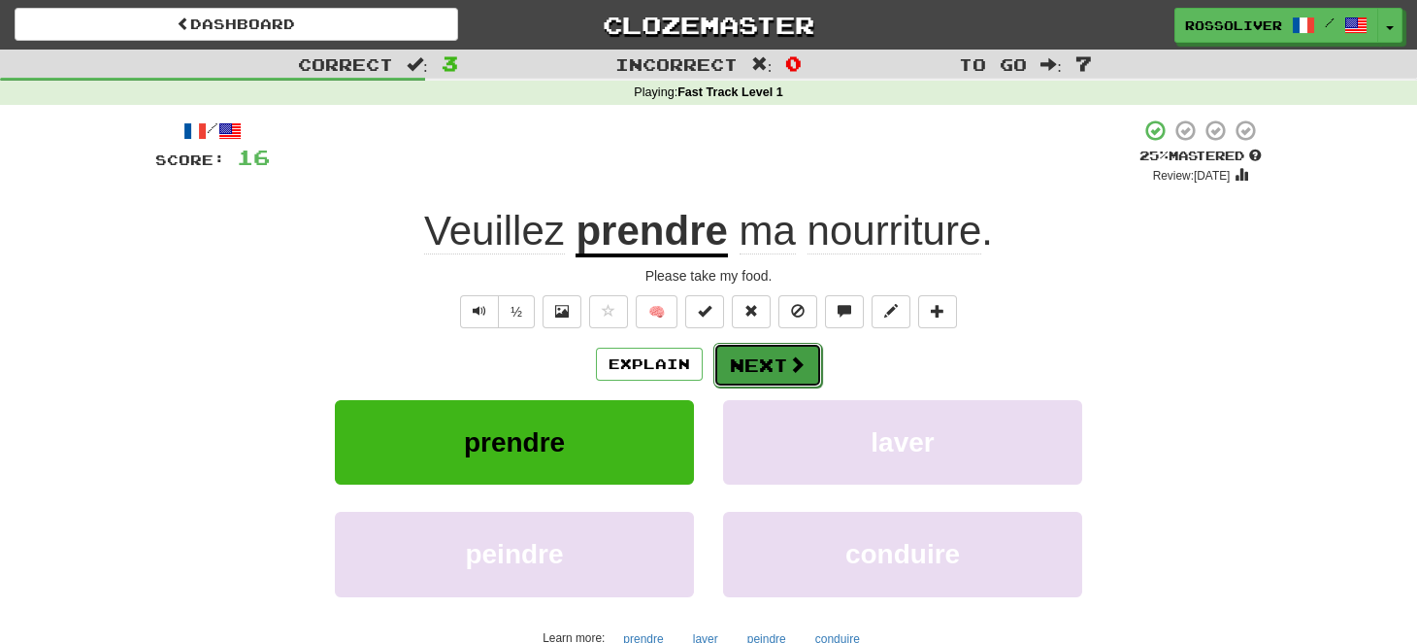
click at [745, 366] on button "Next" at bounding box center [768, 365] width 109 height 45
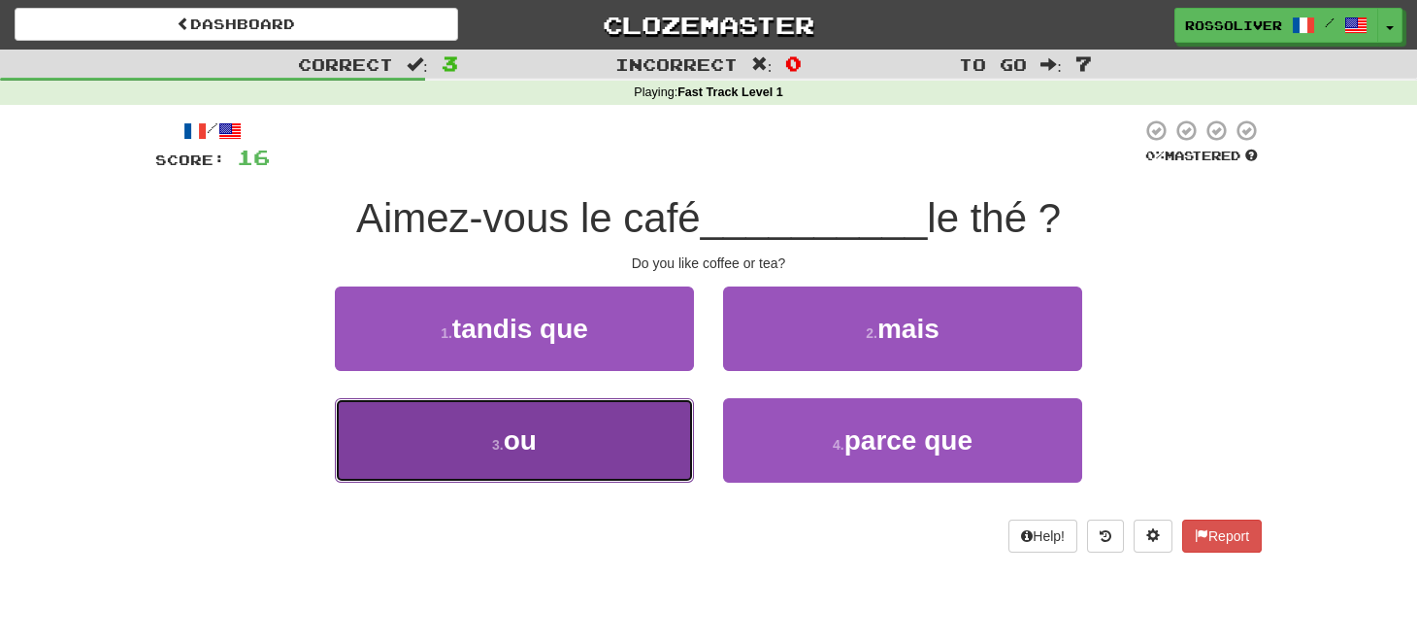
click at [680, 413] on button "3 . ou" at bounding box center [514, 440] width 359 height 84
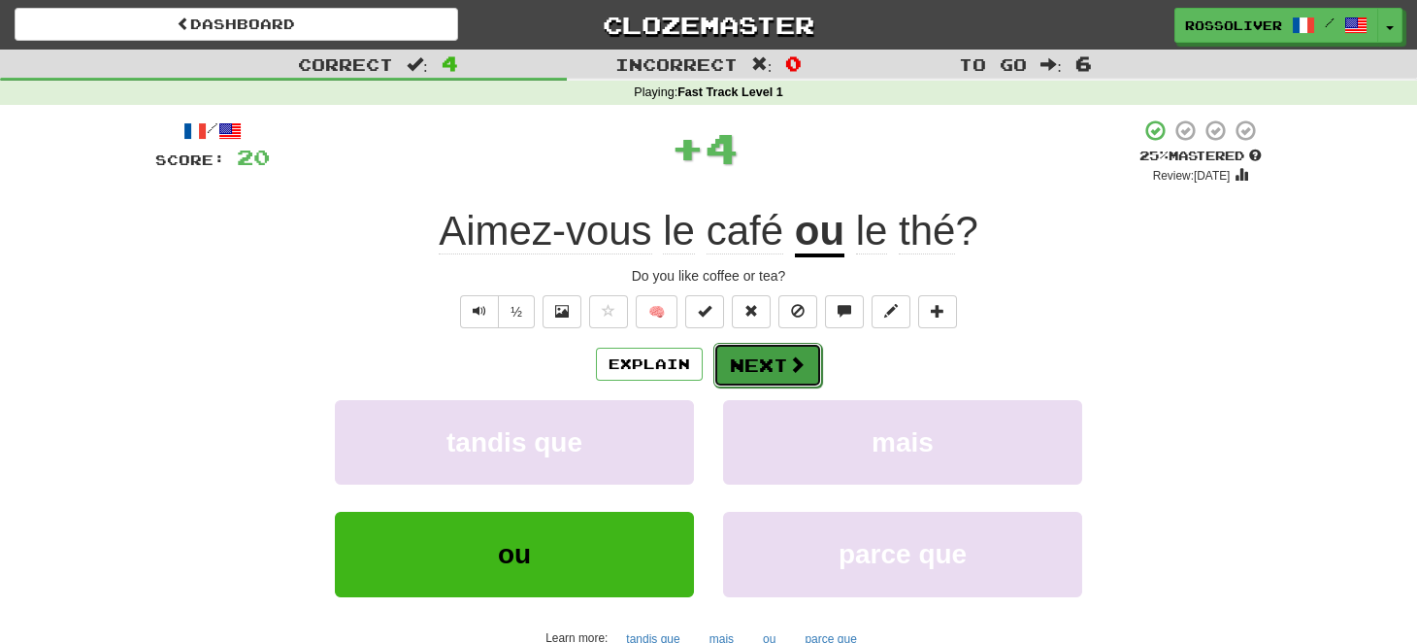
click at [775, 357] on button "Next" at bounding box center [768, 365] width 109 height 45
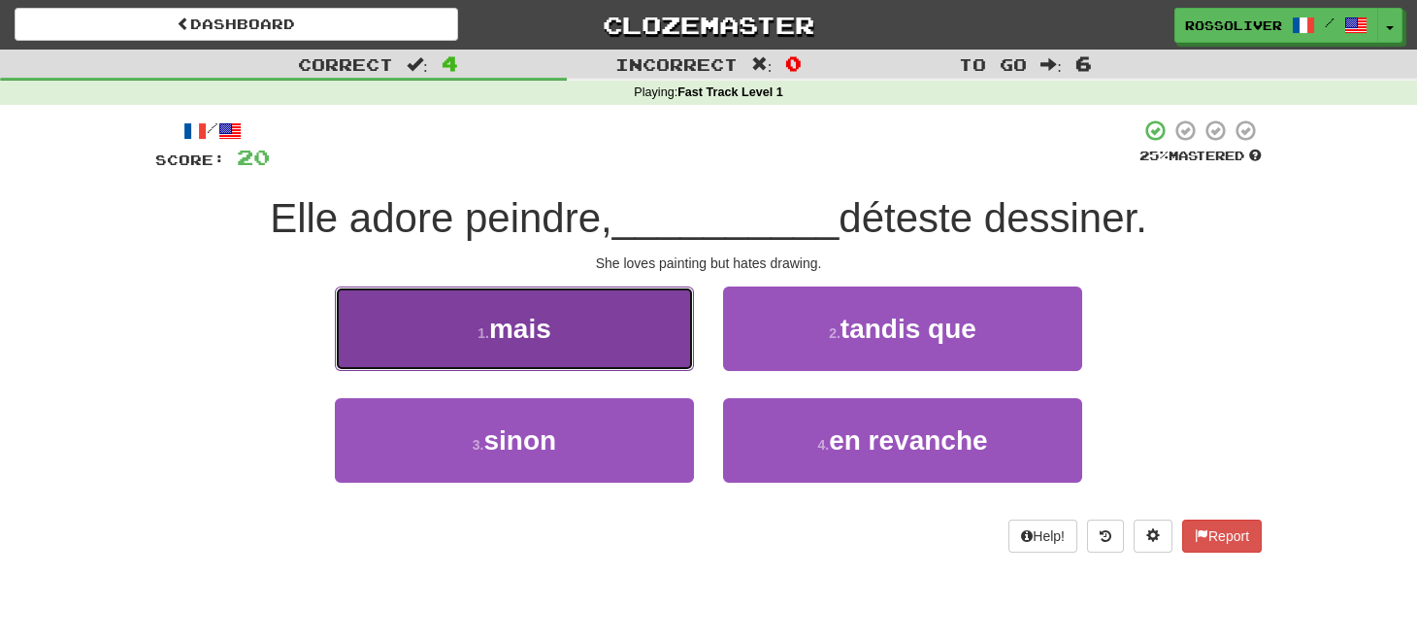
click at [675, 335] on button "1 . mais" at bounding box center [514, 328] width 359 height 84
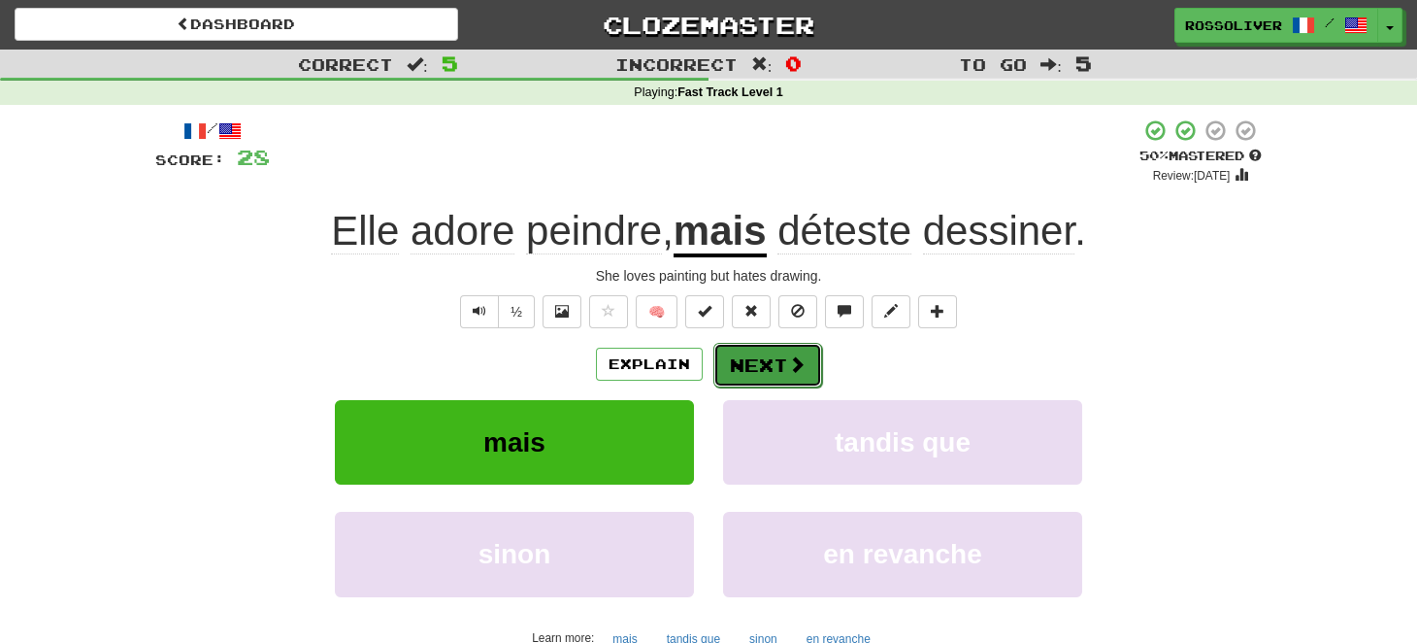
click at [762, 359] on button "Next" at bounding box center [768, 365] width 109 height 45
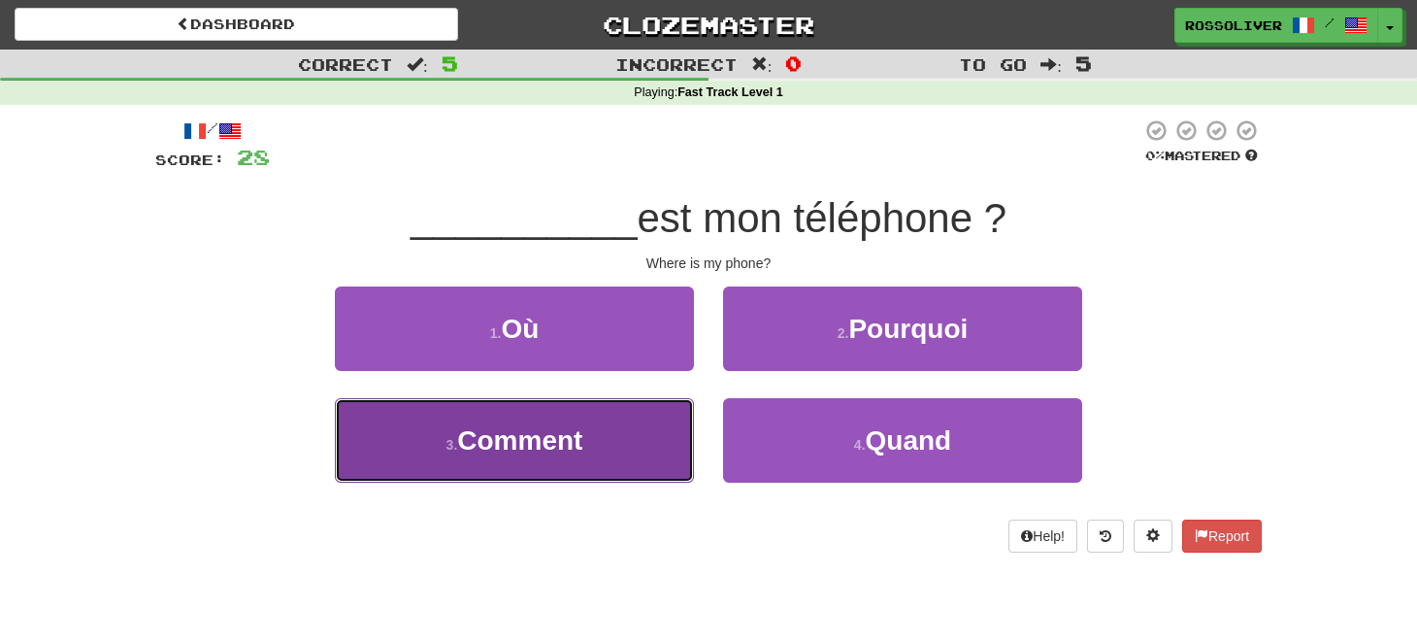
click at [514, 399] on button "3 . Comment" at bounding box center [514, 440] width 359 height 84
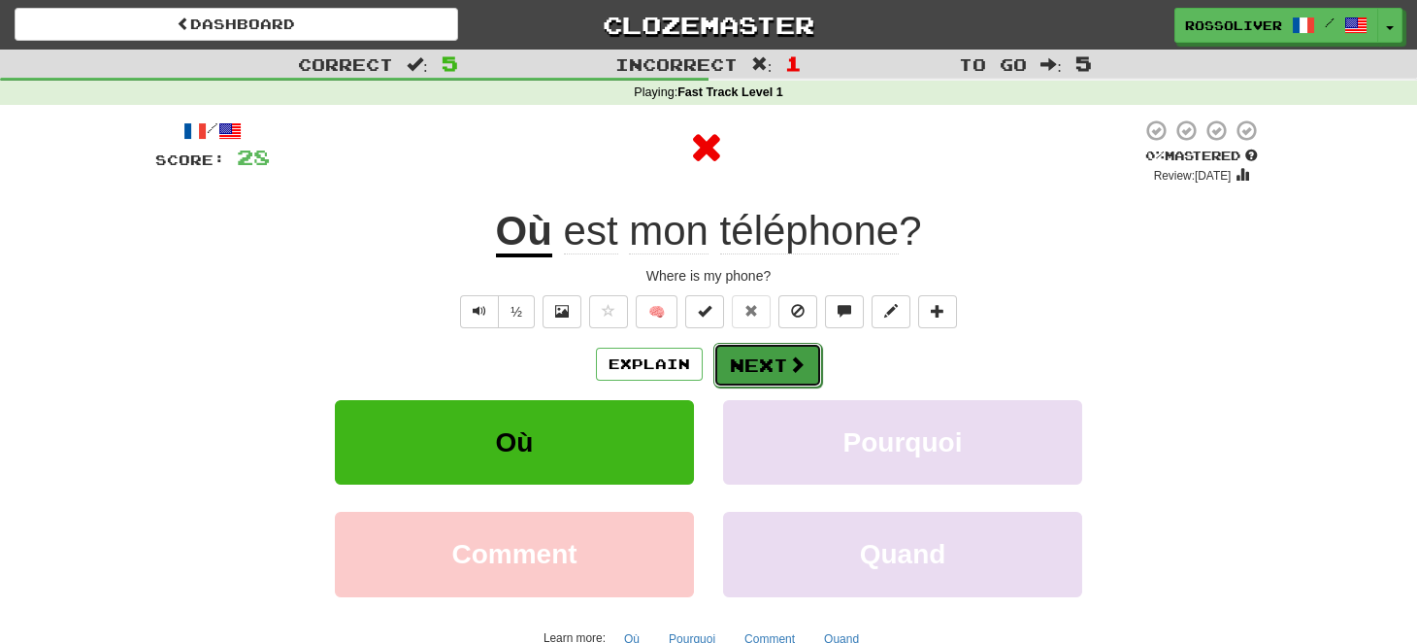
click at [749, 364] on button "Next" at bounding box center [768, 365] width 109 height 45
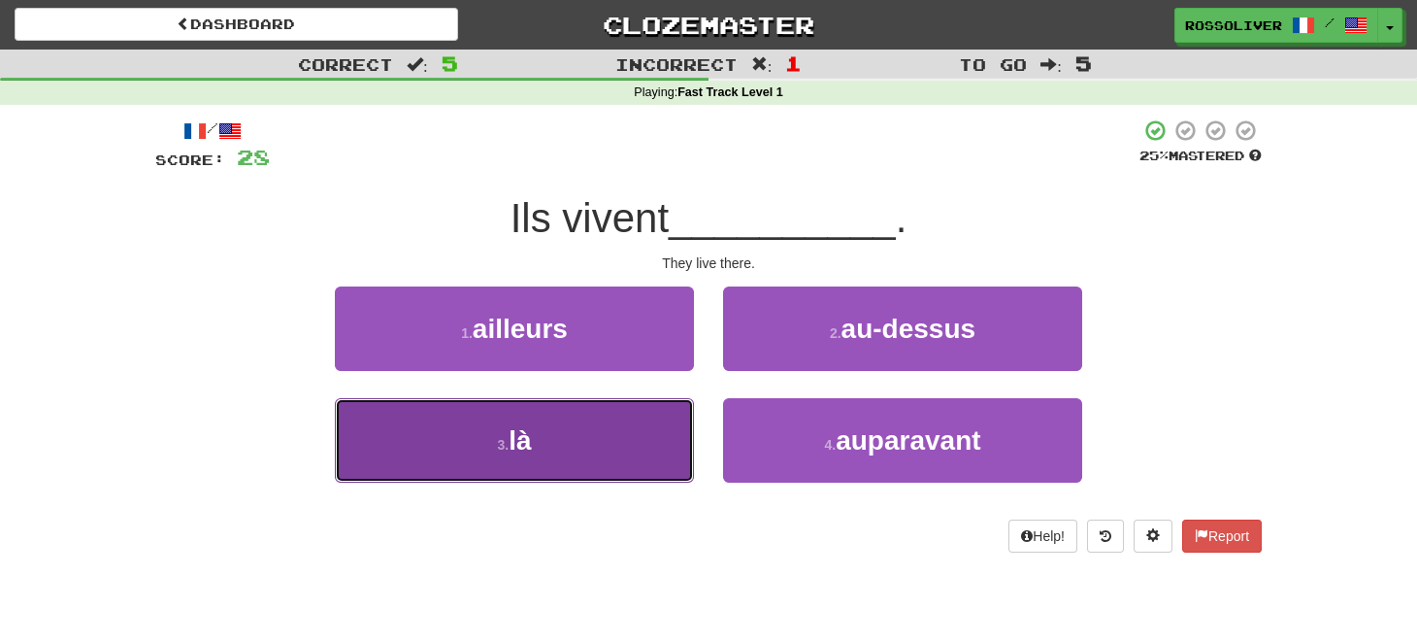
click at [527, 445] on span "là" at bounding box center [520, 440] width 22 height 30
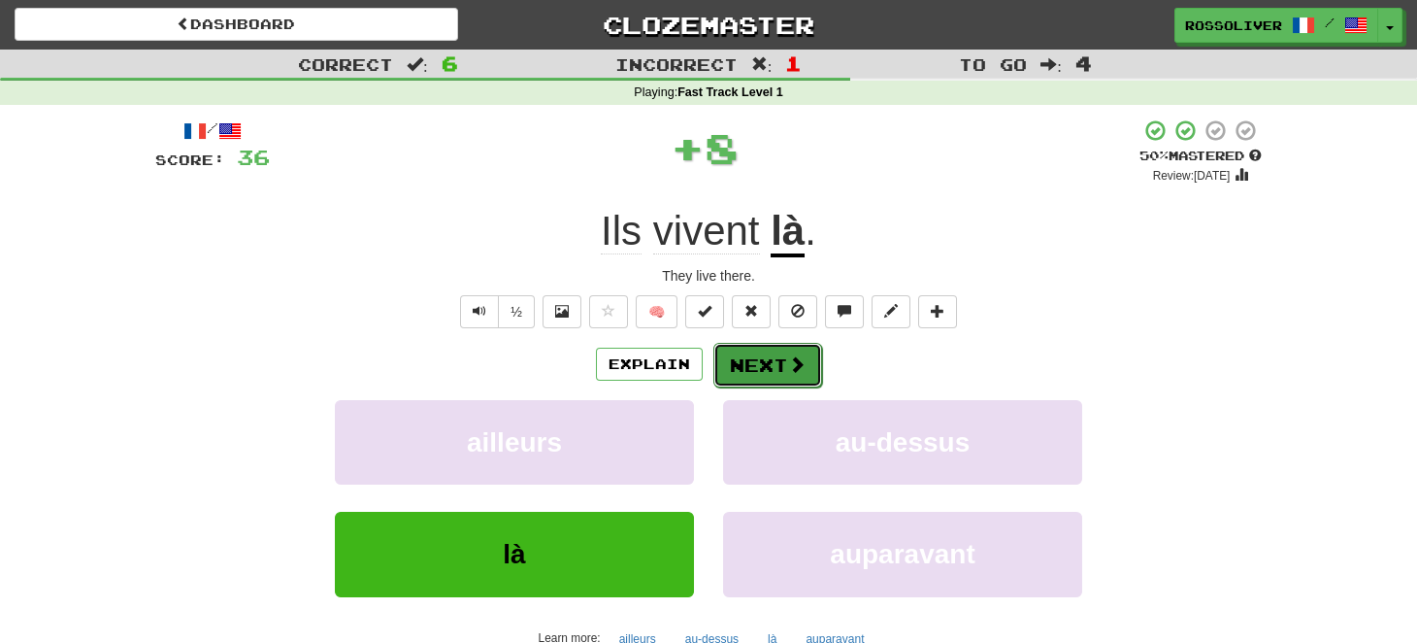
click at [742, 360] on button "Next" at bounding box center [768, 365] width 109 height 45
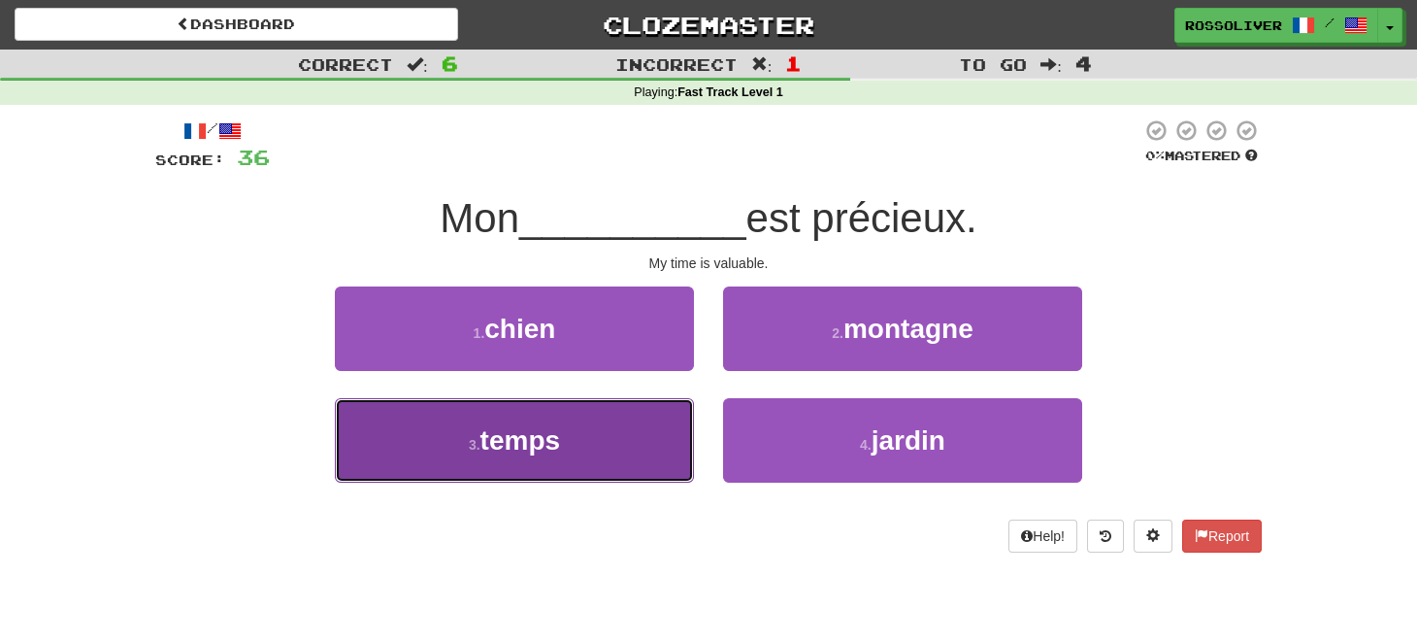
click at [601, 445] on button "3 . temps" at bounding box center [514, 440] width 359 height 84
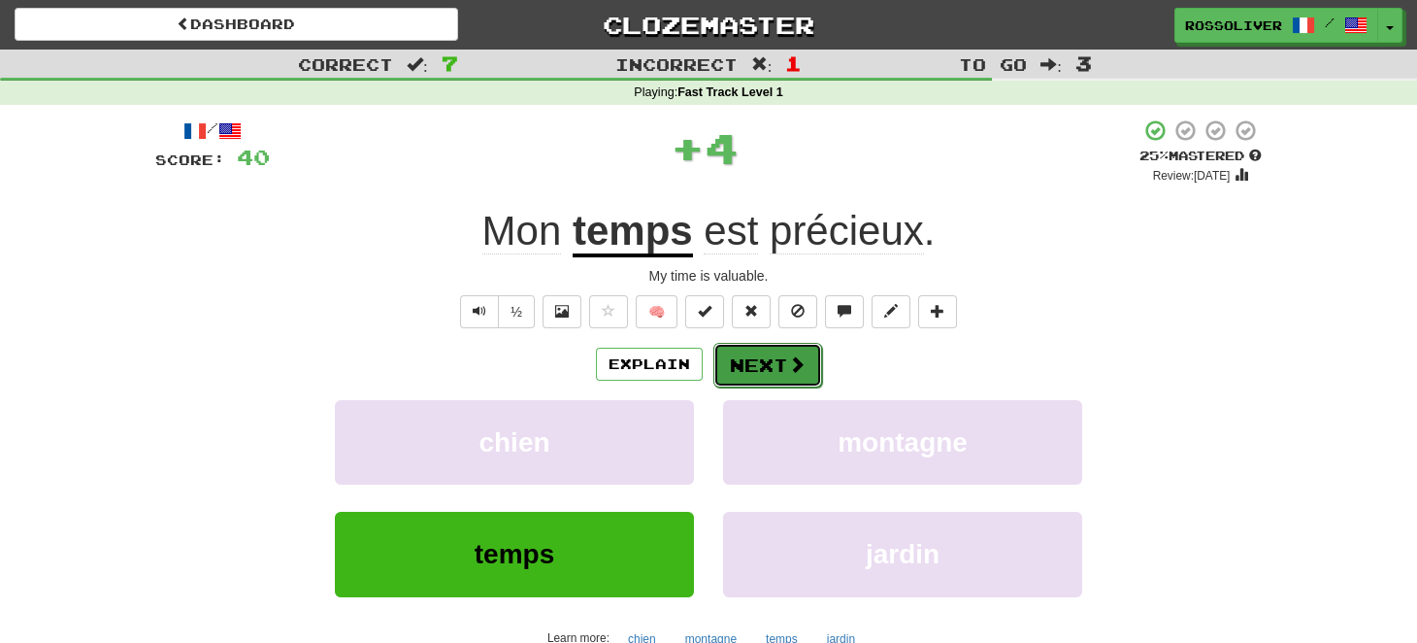
click at [761, 349] on button "Next" at bounding box center [768, 365] width 109 height 45
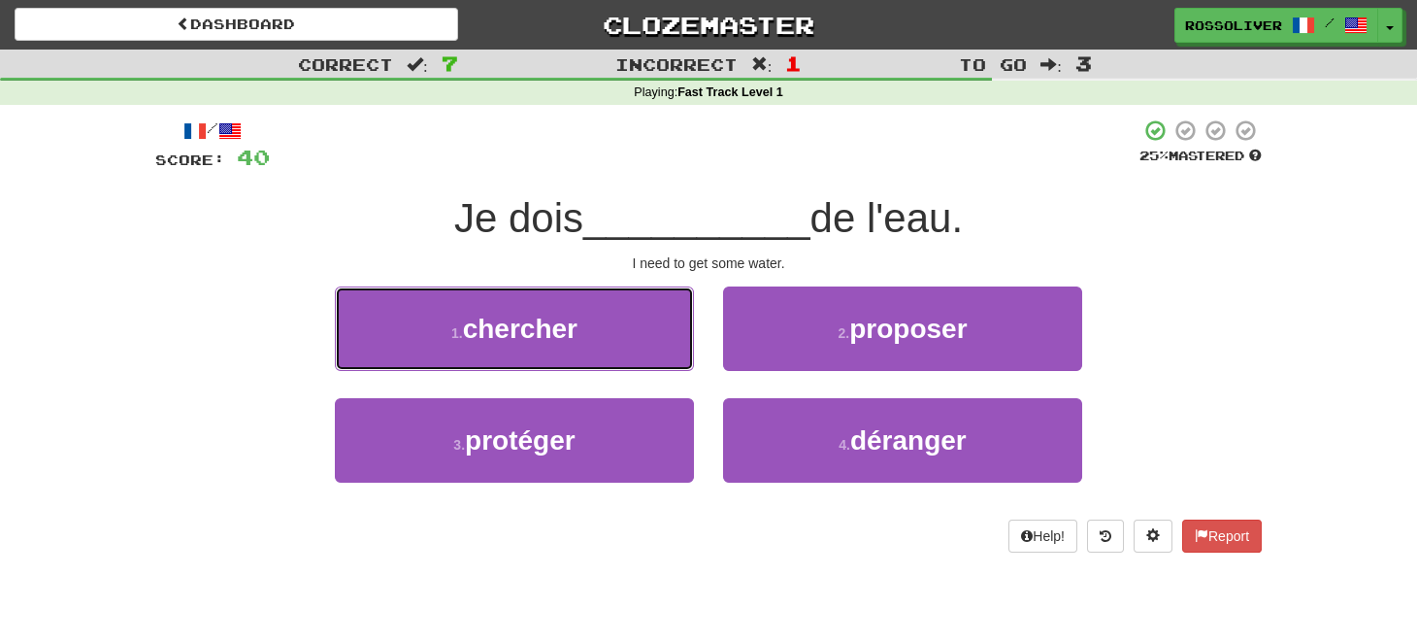
click at [609, 335] on button "1 . chercher" at bounding box center [514, 328] width 359 height 84
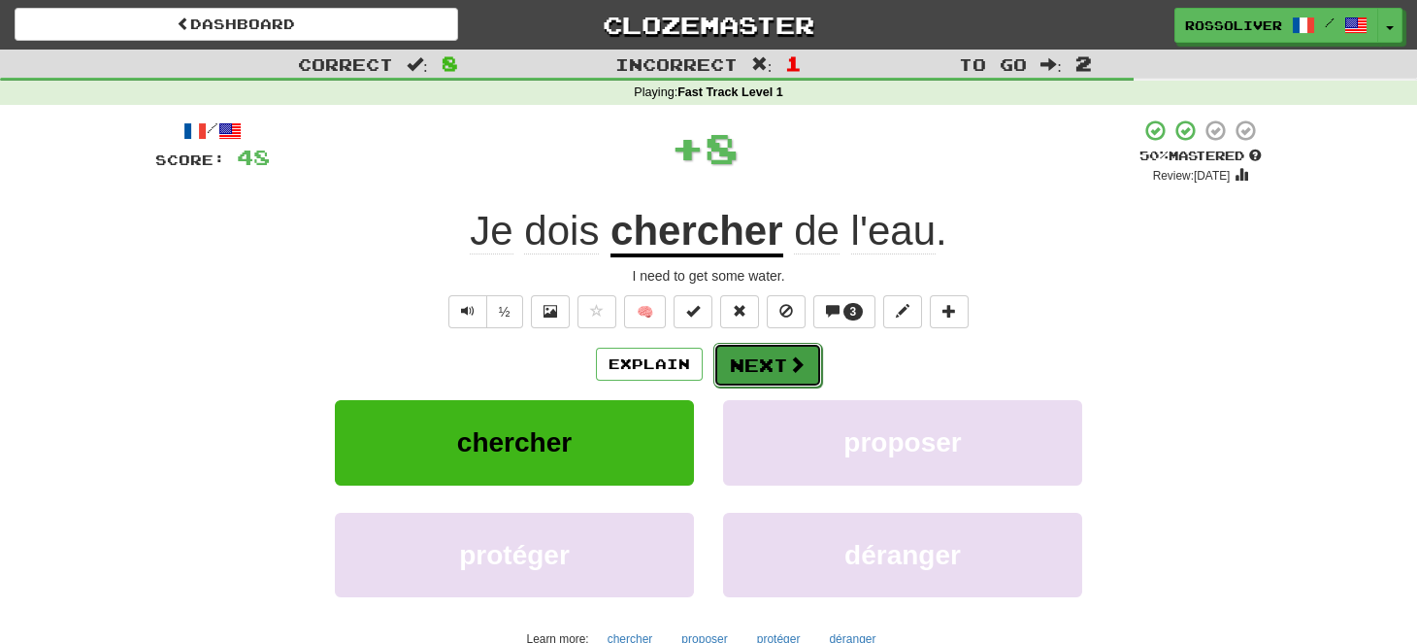
click at [750, 359] on button "Next" at bounding box center [768, 365] width 109 height 45
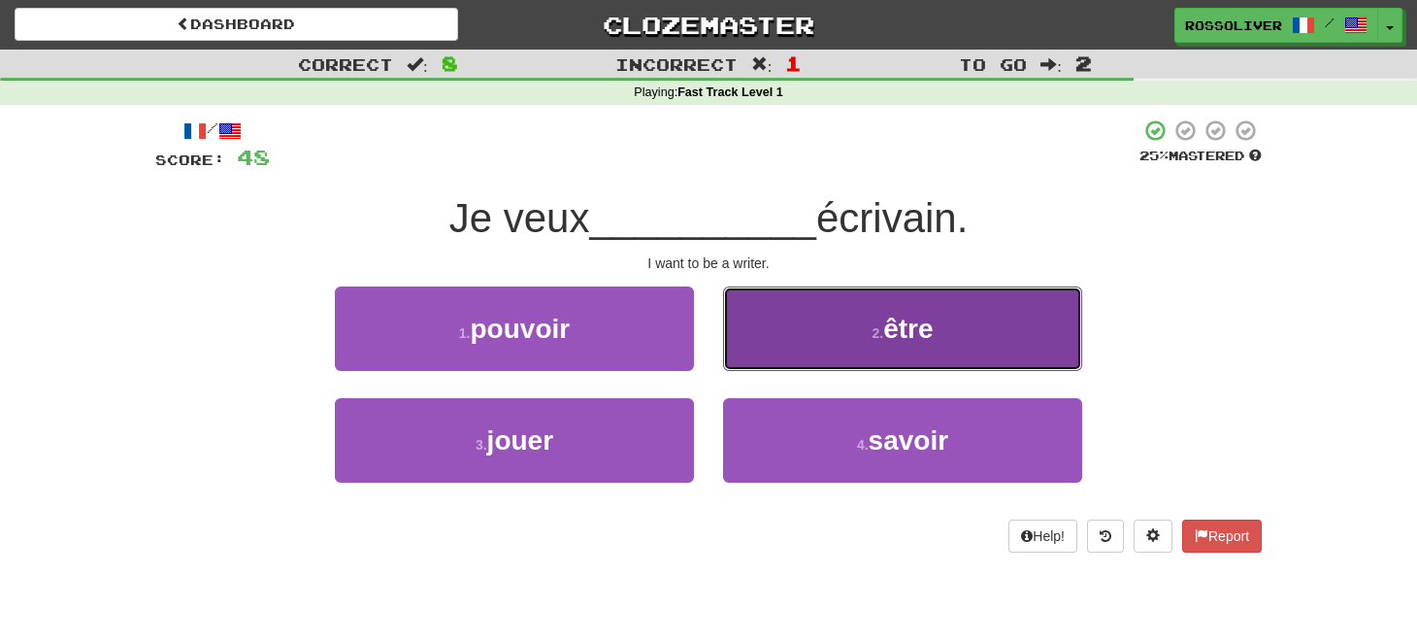
click at [825, 329] on button "2 . être" at bounding box center [902, 328] width 359 height 84
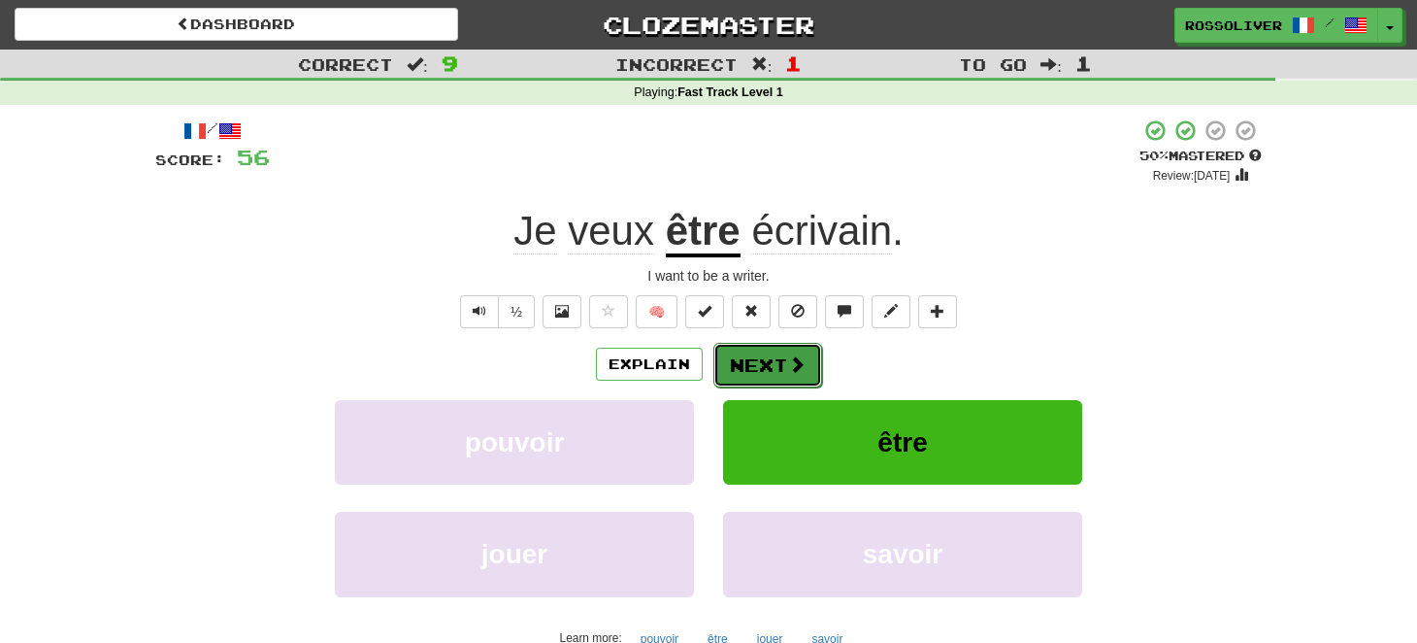
click at [796, 355] on span at bounding box center [796, 363] width 17 height 17
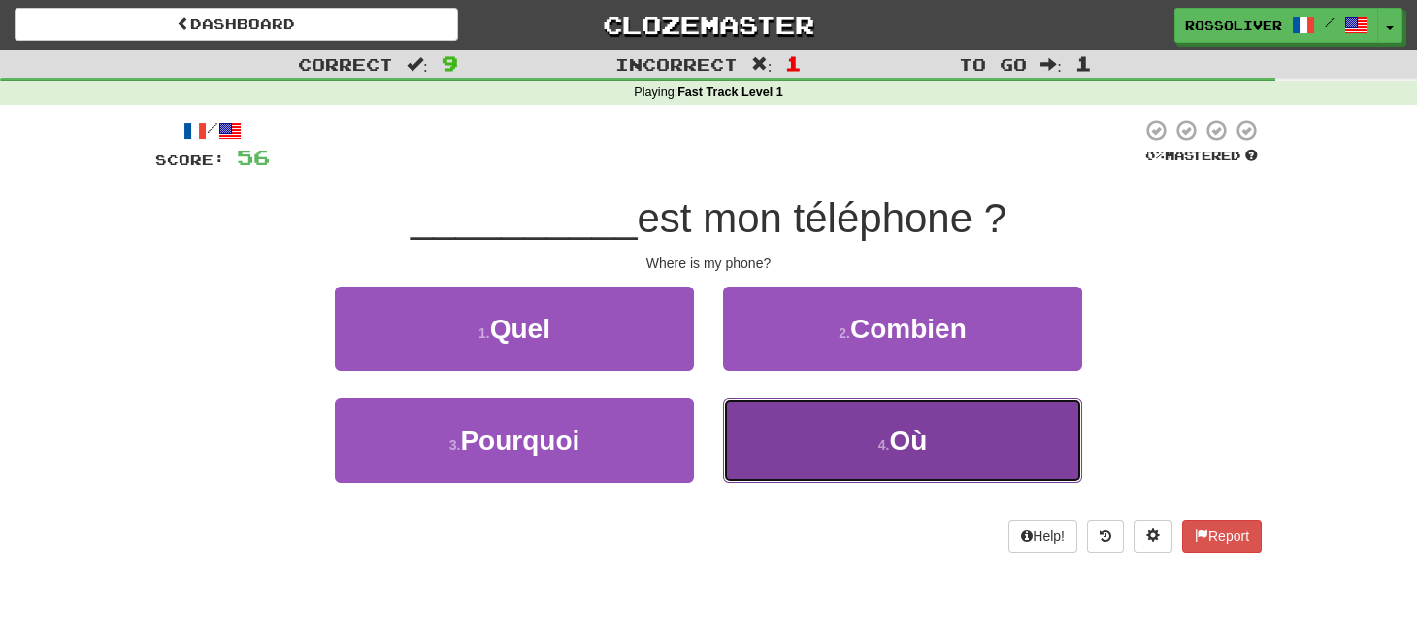
click at [845, 461] on button "4 . Où" at bounding box center [902, 440] width 359 height 84
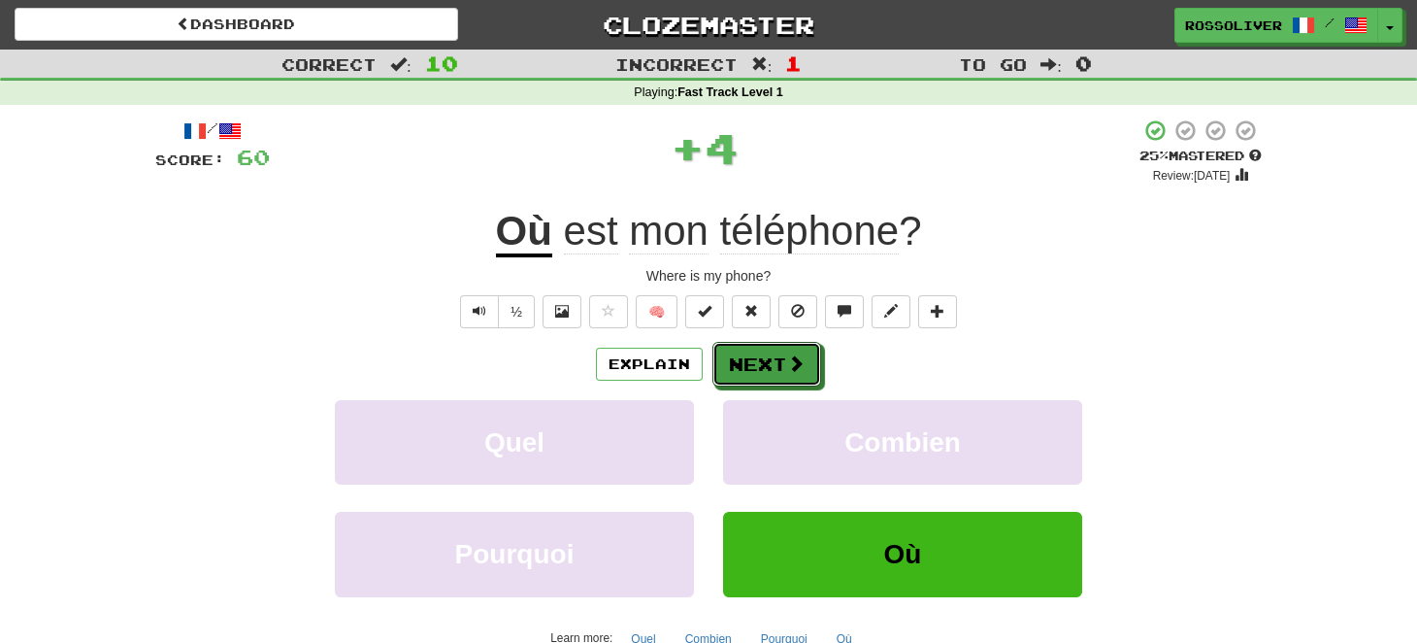
click at [783, 368] on button "Next" at bounding box center [767, 364] width 109 height 45
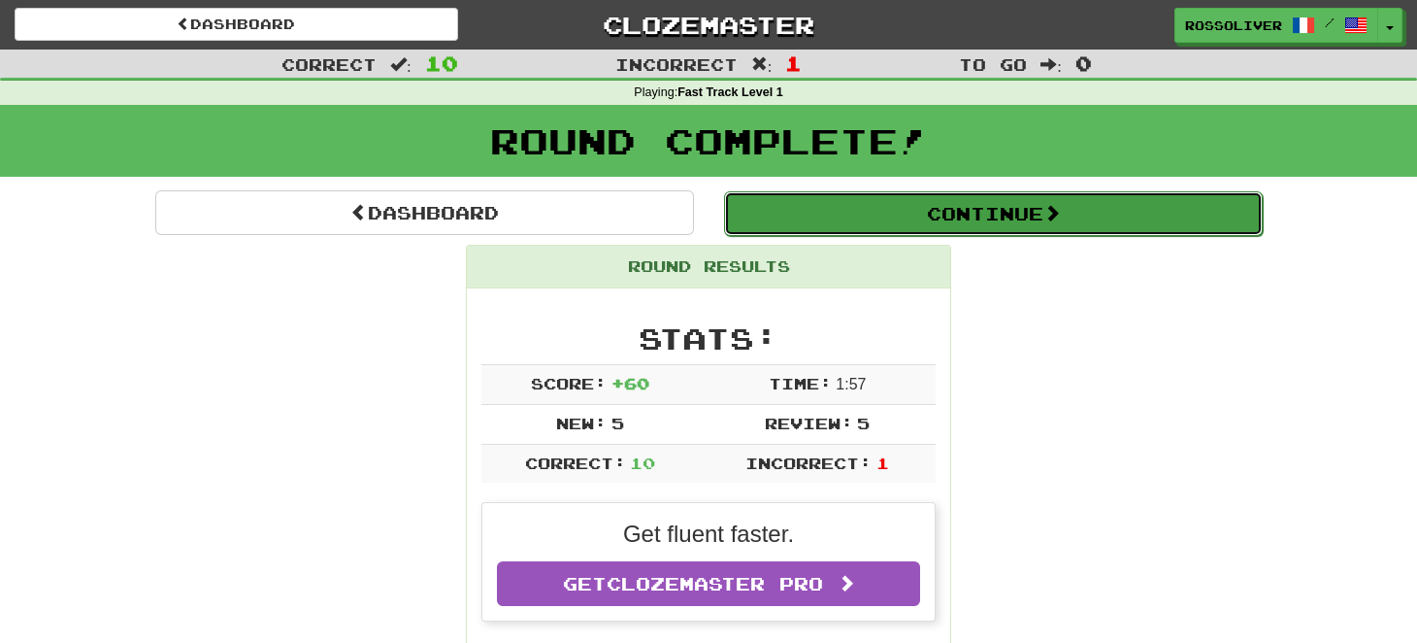
click at [827, 215] on button "Continue" at bounding box center [993, 213] width 539 height 45
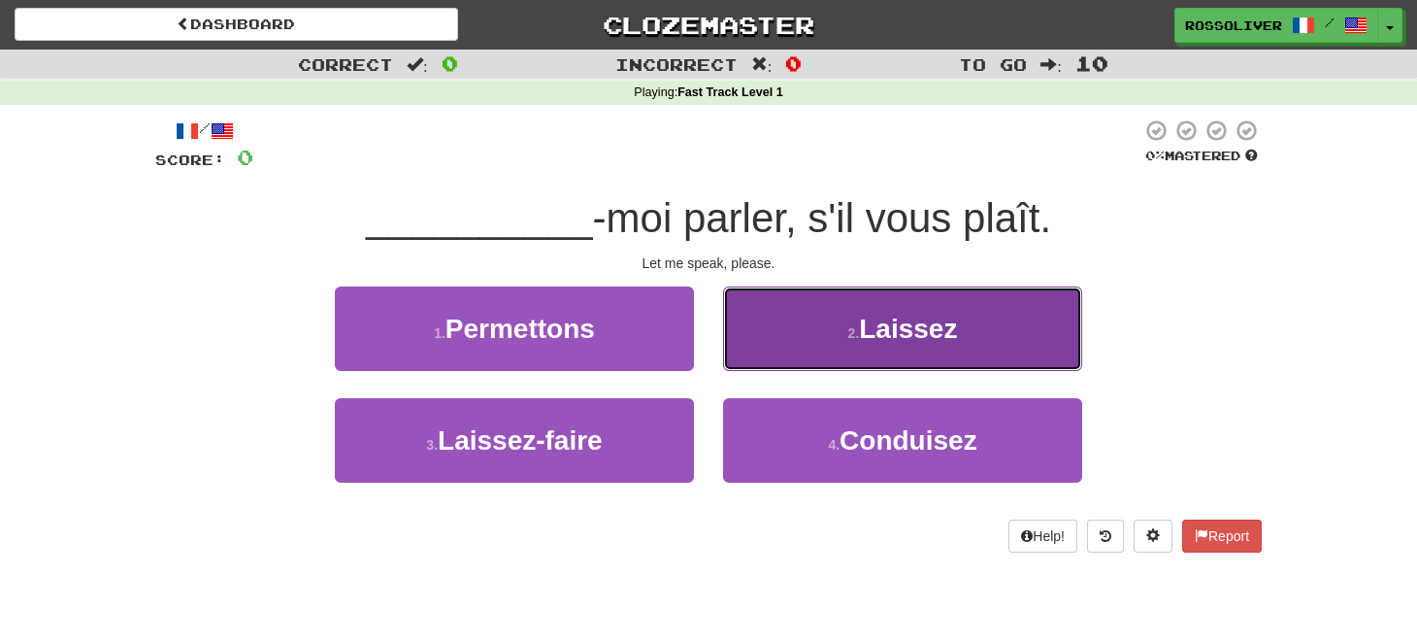
click at [825, 306] on button "2 . Laissez" at bounding box center [902, 328] width 359 height 84
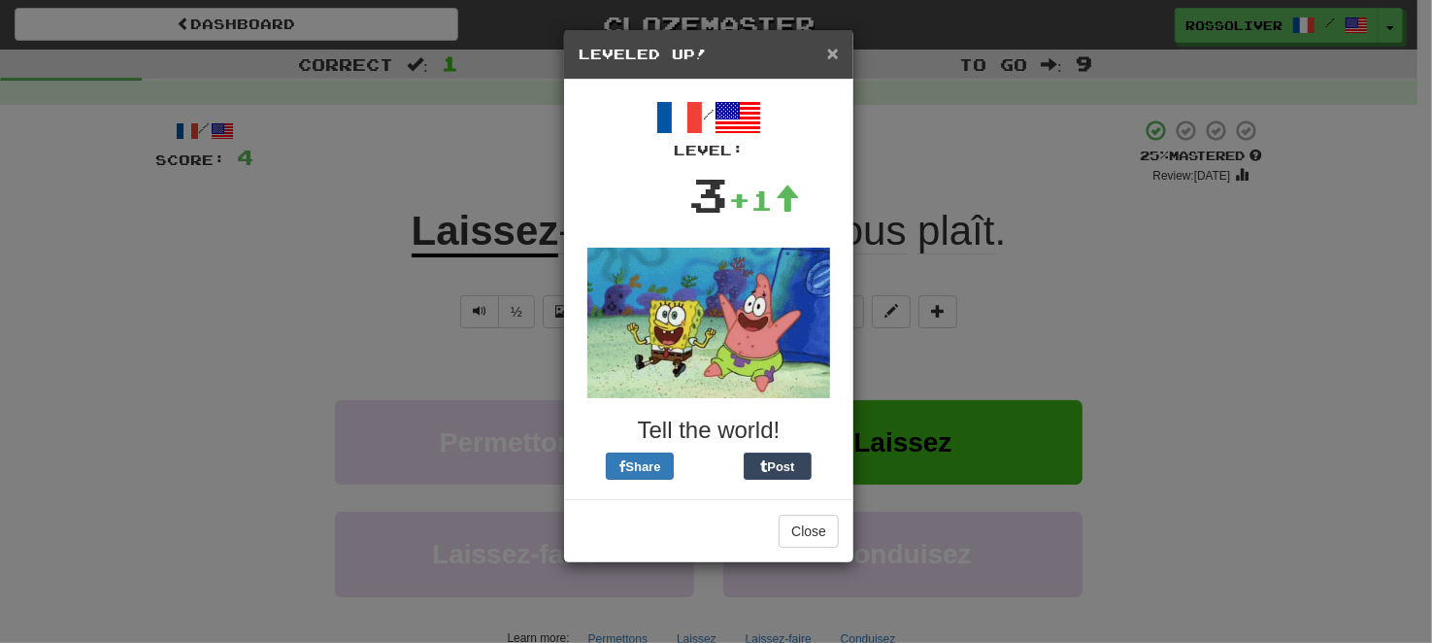
click at [831, 52] on span "×" at bounding box center [833, 53] width 12 height 22
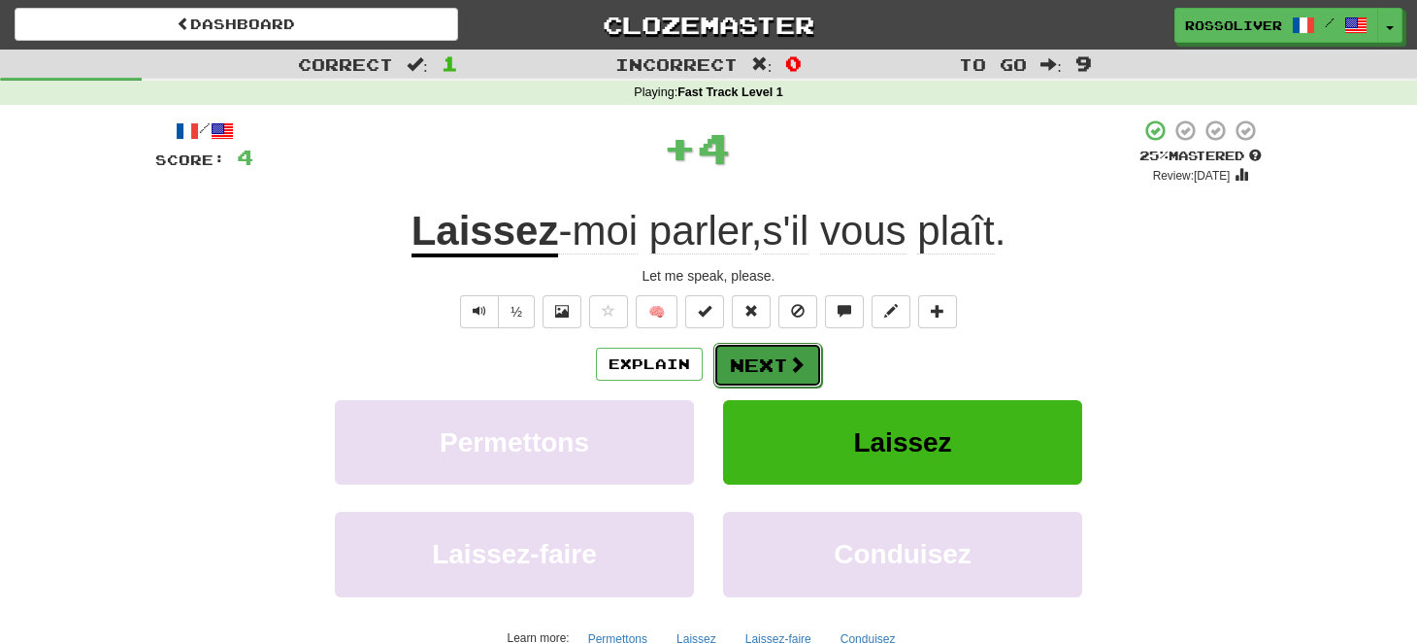
click at [793, 361] on span at bounding box center [796, 363] width 17 height 17
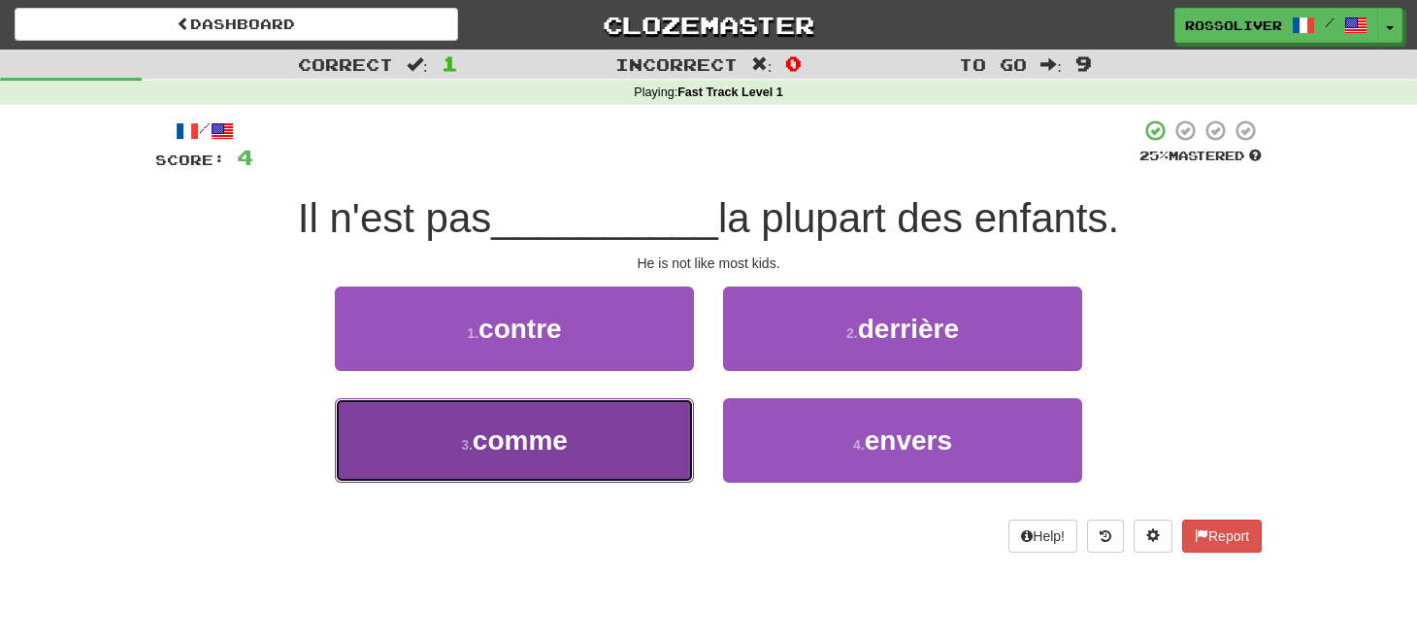
drag, startPoint x: 605, startPoint y: 415, endPoint x: 649, endPoint y: 399, distance: 47.3
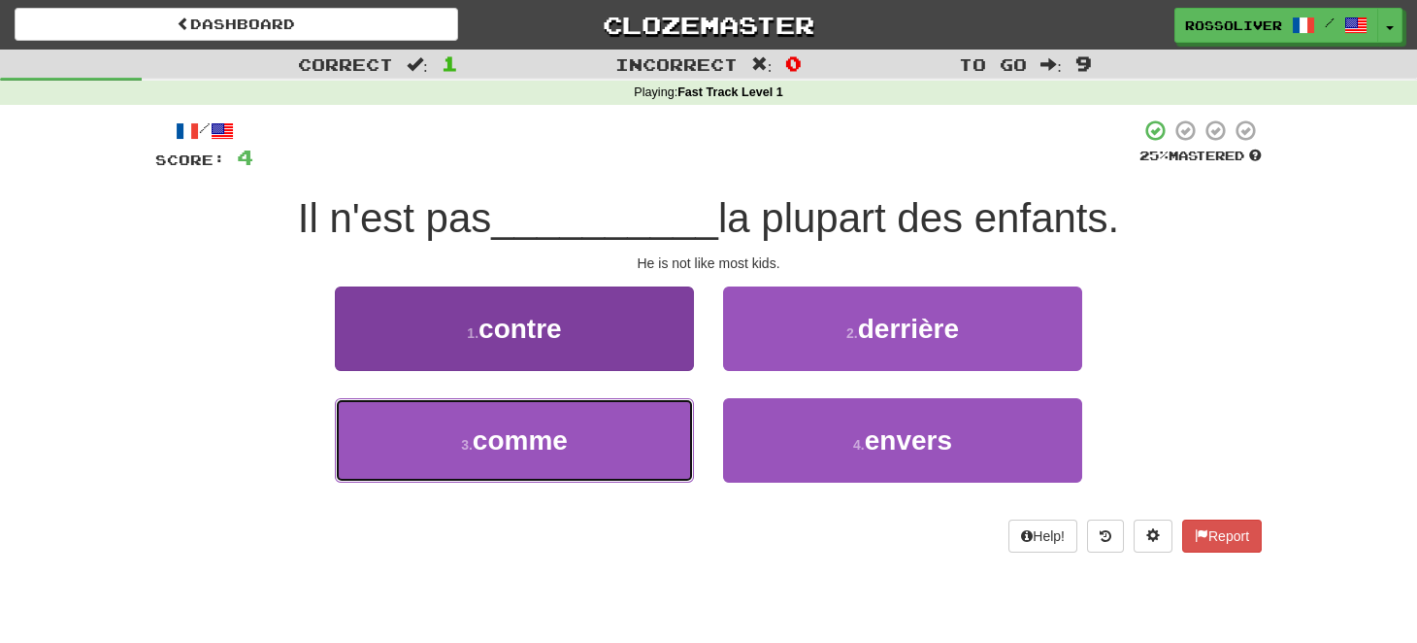
click at [605, 416] on button "3 . comme" at bounding box center [514, 440] width 359 height 84
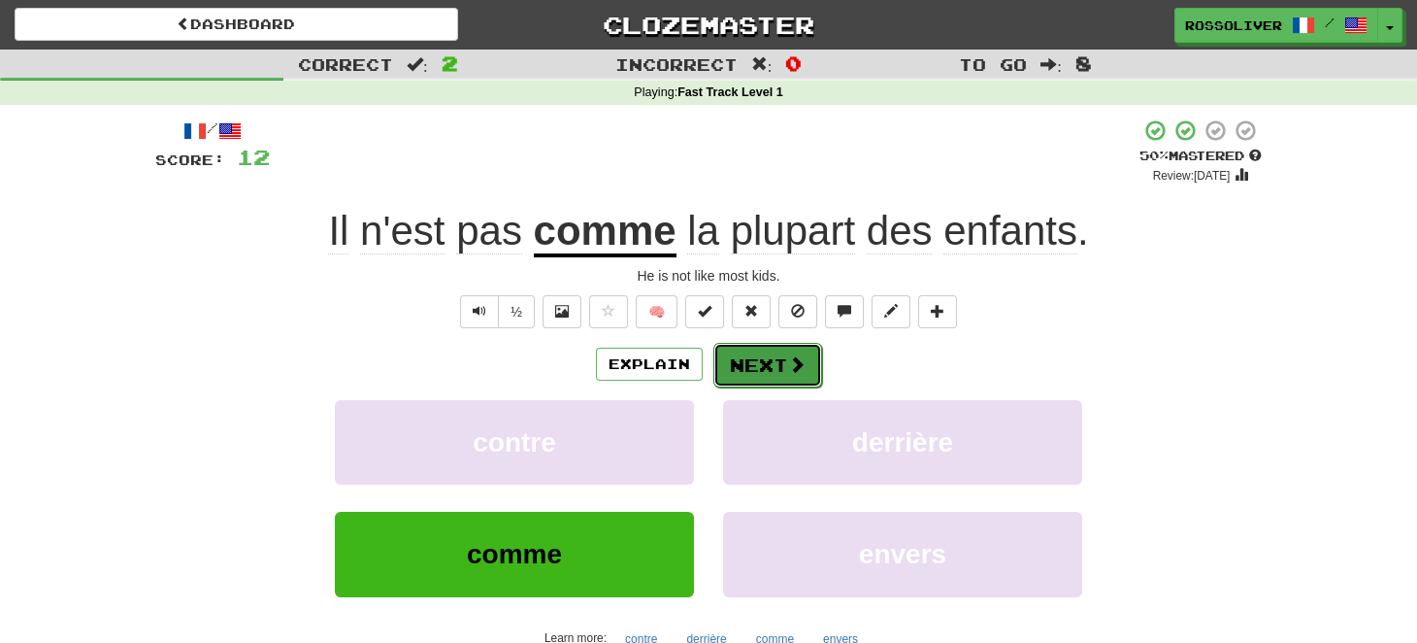
click at [780, 371] on button "Next" at bounding box center [768, 365] width 109 height 45
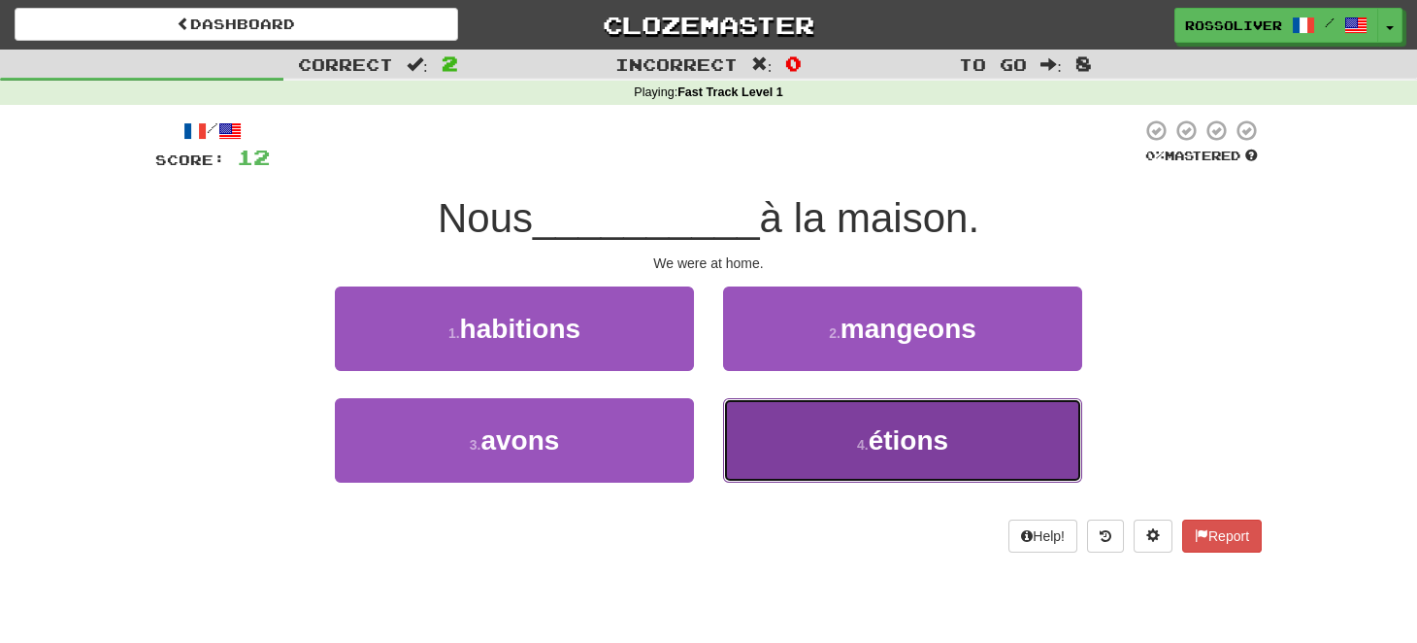
click at [803, 418] on button "4 . étions" at bounding box center [902, 440] width 359 height 84
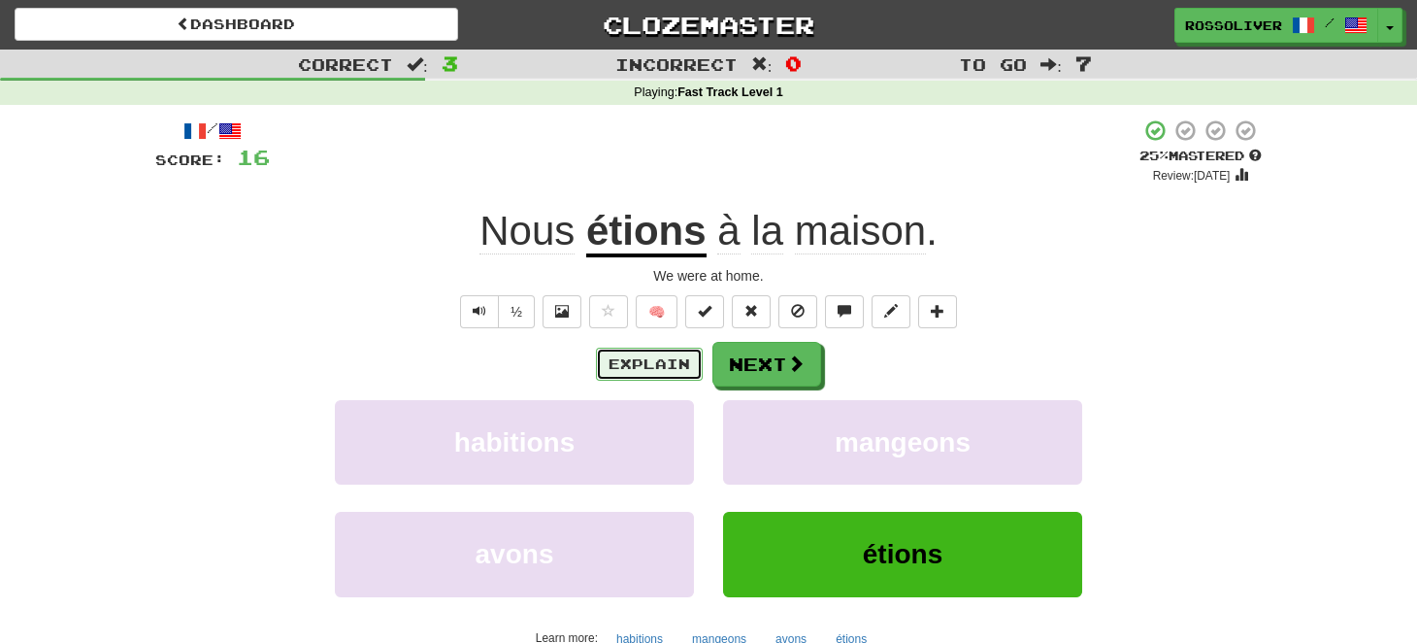
click at [680, 363] on button "Explain" at bounding box center [649, 364] width 107 height 33
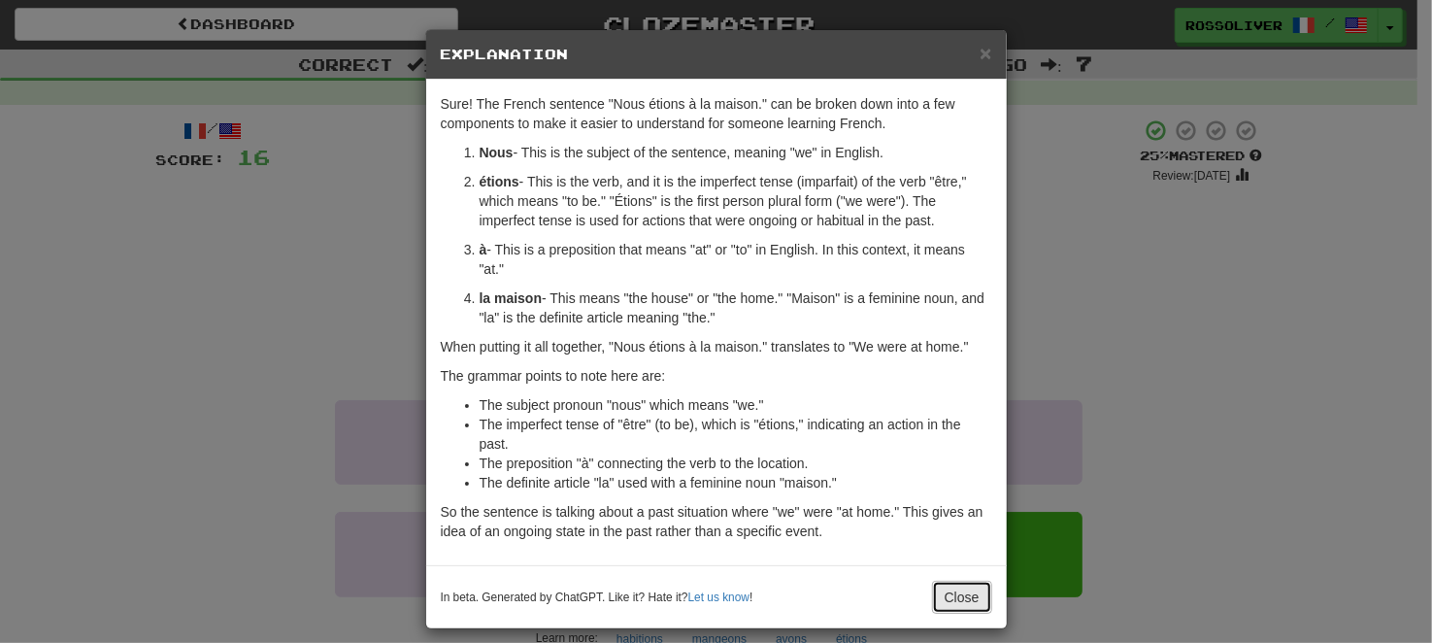
click at [965, 602] on button "Close" at bounding box center [962, 597] width 60 height 33
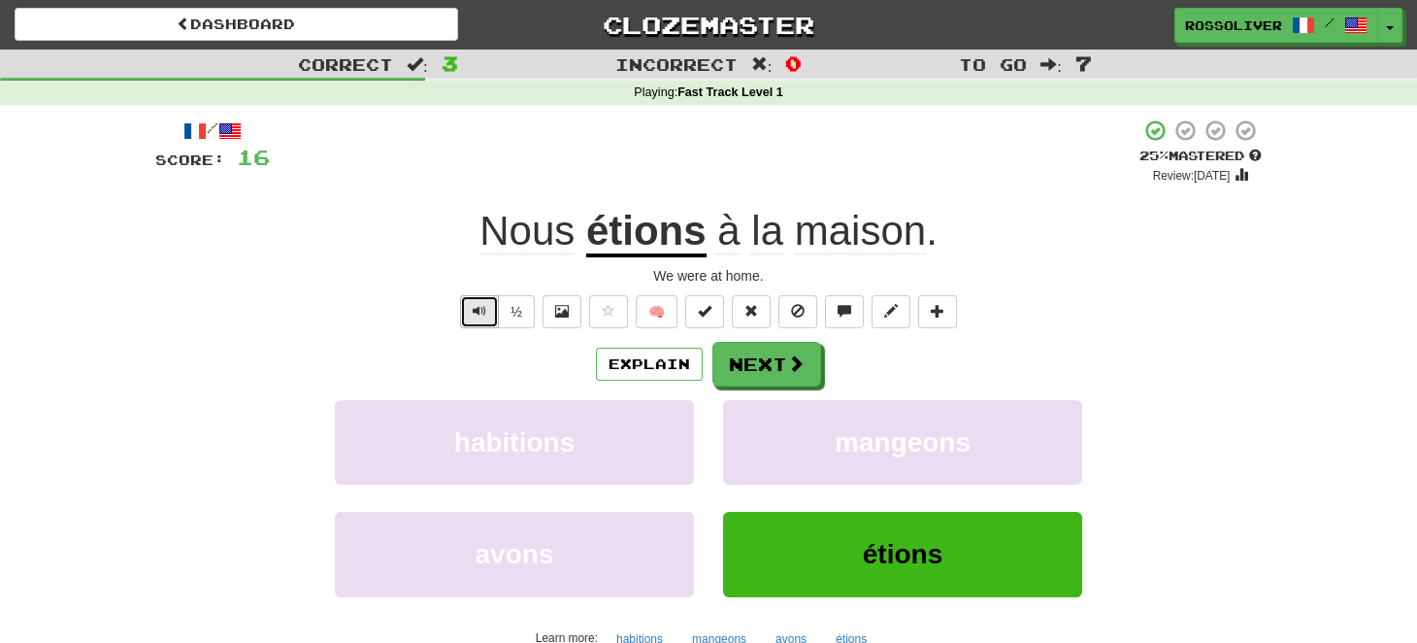
click at [494, 319] on button "Text-to-speech controls" at bounding box center [479, 311] width 39 height 33
click at [530, 312] on button "½" at bounding box center [516, 311] width 37 height 33
click at [512, 308] on button "½" at bounding box center [516, 311] width 37 height 33
click at [800, 350] on button "Next" at bounding box center [768, 365] width 109 height 45
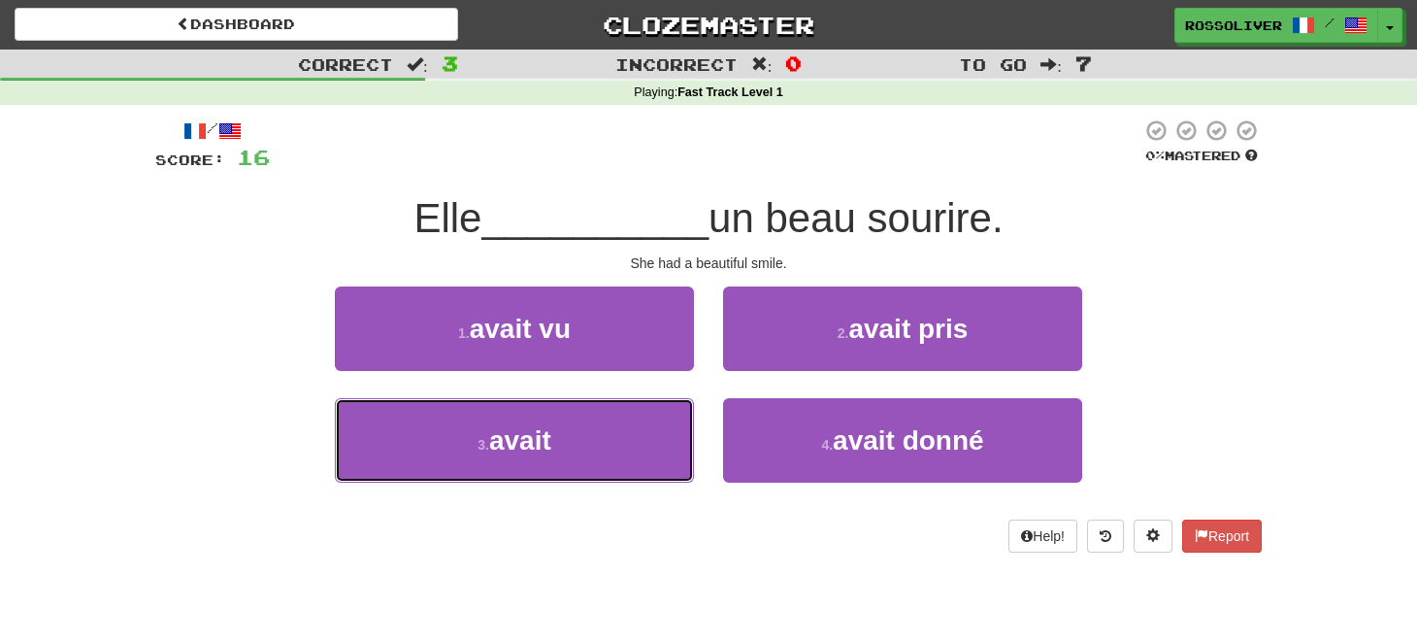
drag, startPoint x: 617, startPoint y: 417, endPoint x: 1100, endPoint y: 386, distance: 483.5
click at [616, 417] on button "3 . avait" at bounding box center [514, 440] width 359 height 84
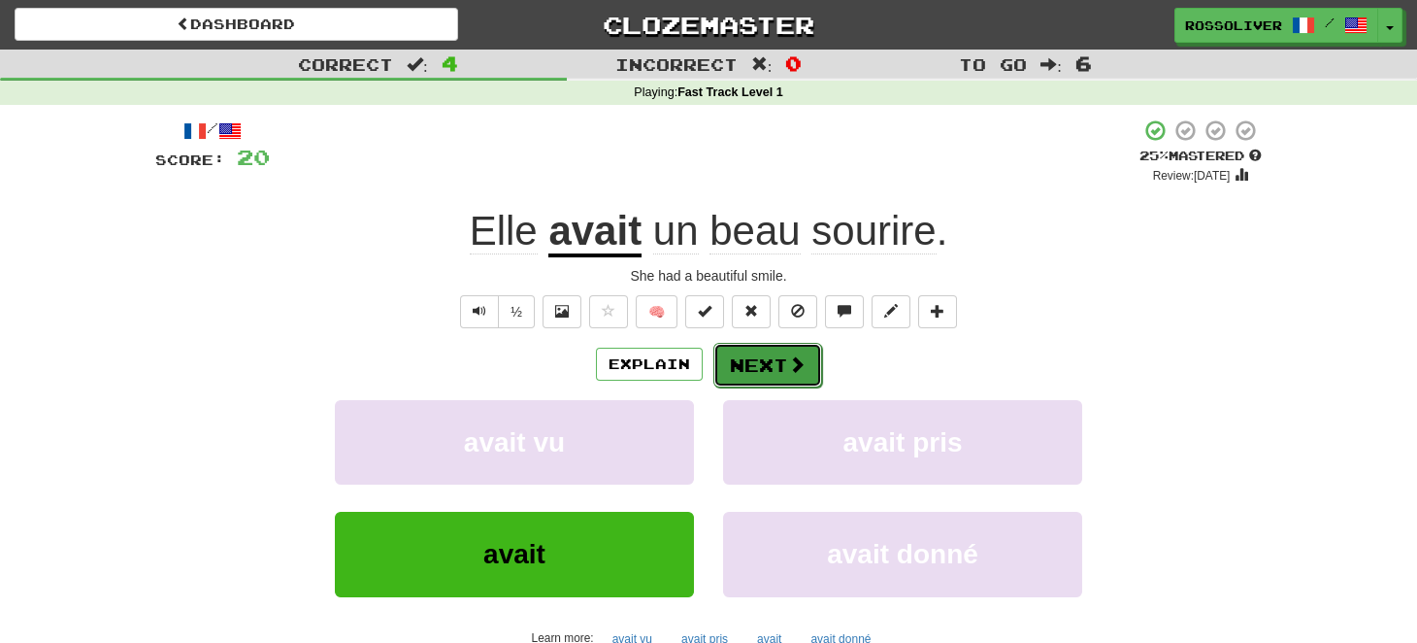
click at [781, 367] on button "Next" at bounding box center [768, 365] width 109 height 45
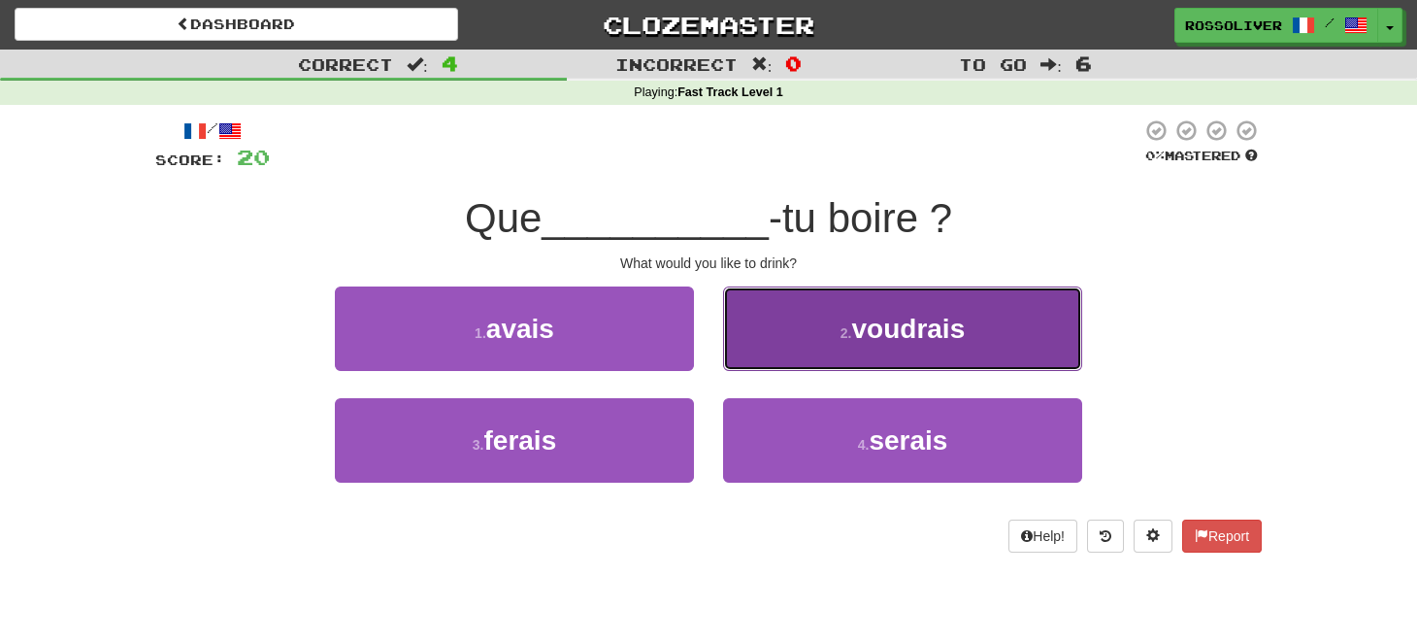
click at [926, 339] on span "voudrais" at bounding box center [908, 329] width 114 height 30
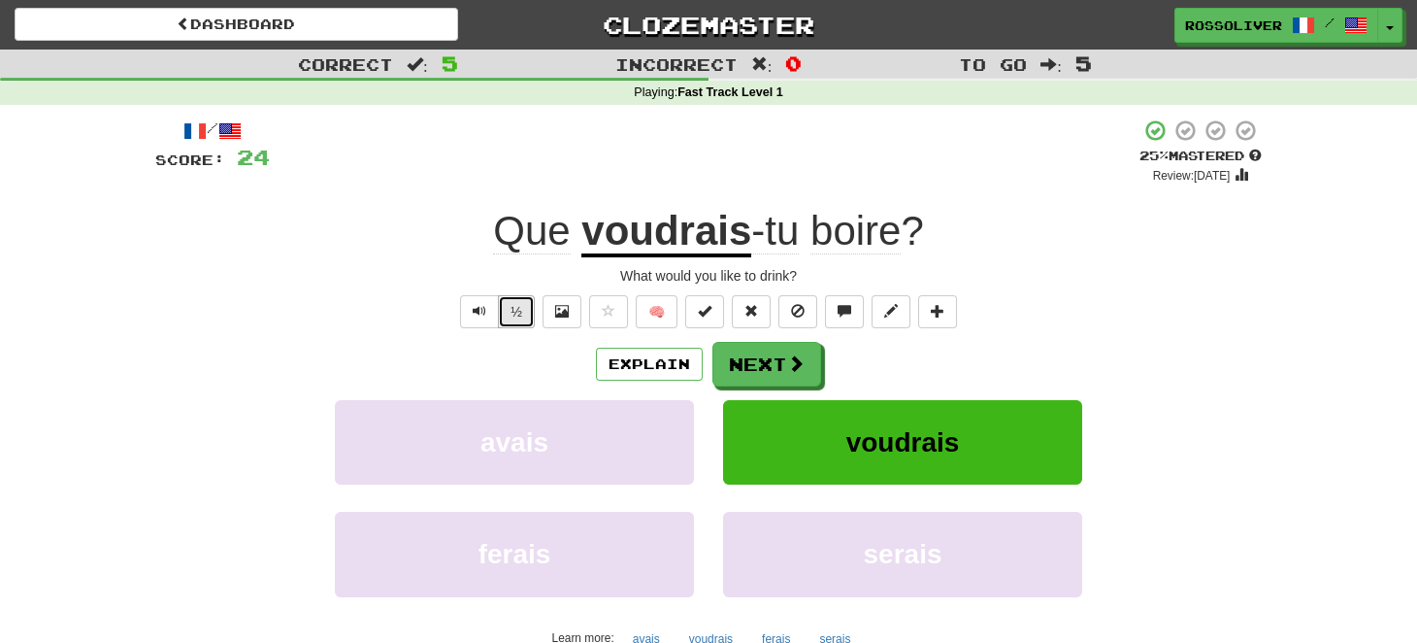
click at [527, 313] on button "½" at bounding box center [516, 311] width 37 height 33
click at [804, 370] on button "Next" at bounding box center [768, 365] width 109 height 45
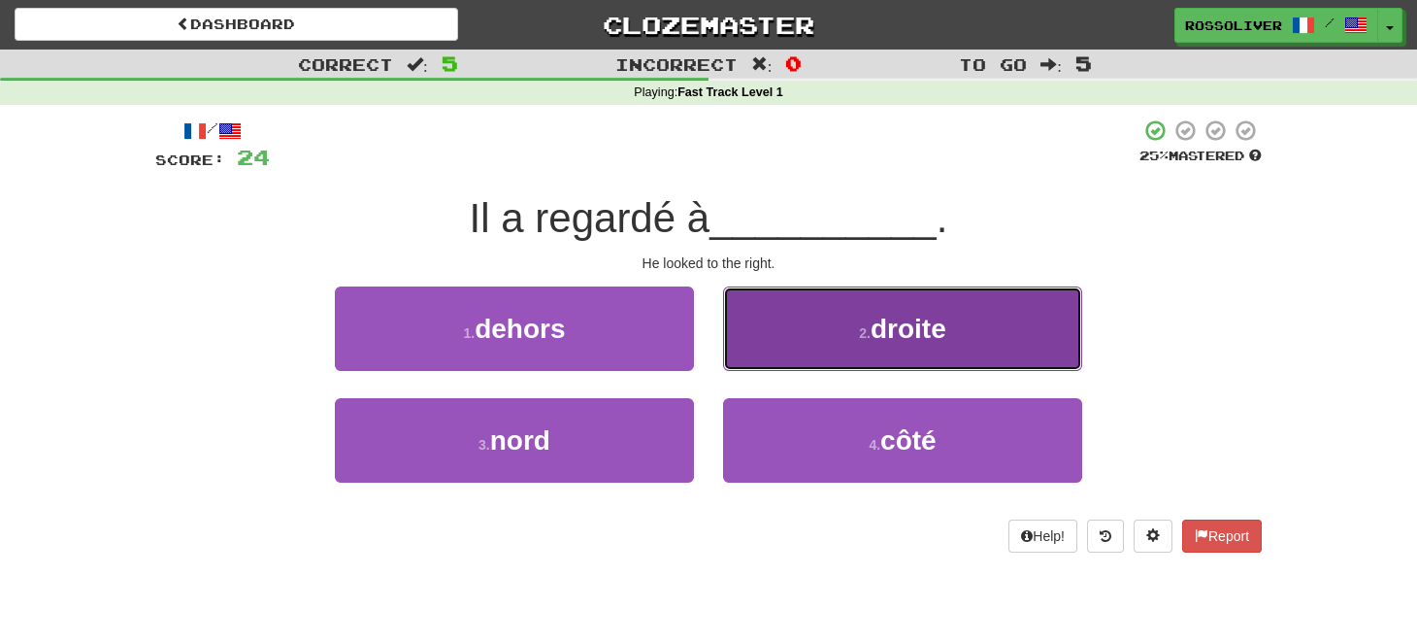
click at [858, 321] on button "2 . droite" at bounding box center [902, 328] width 359 height 84
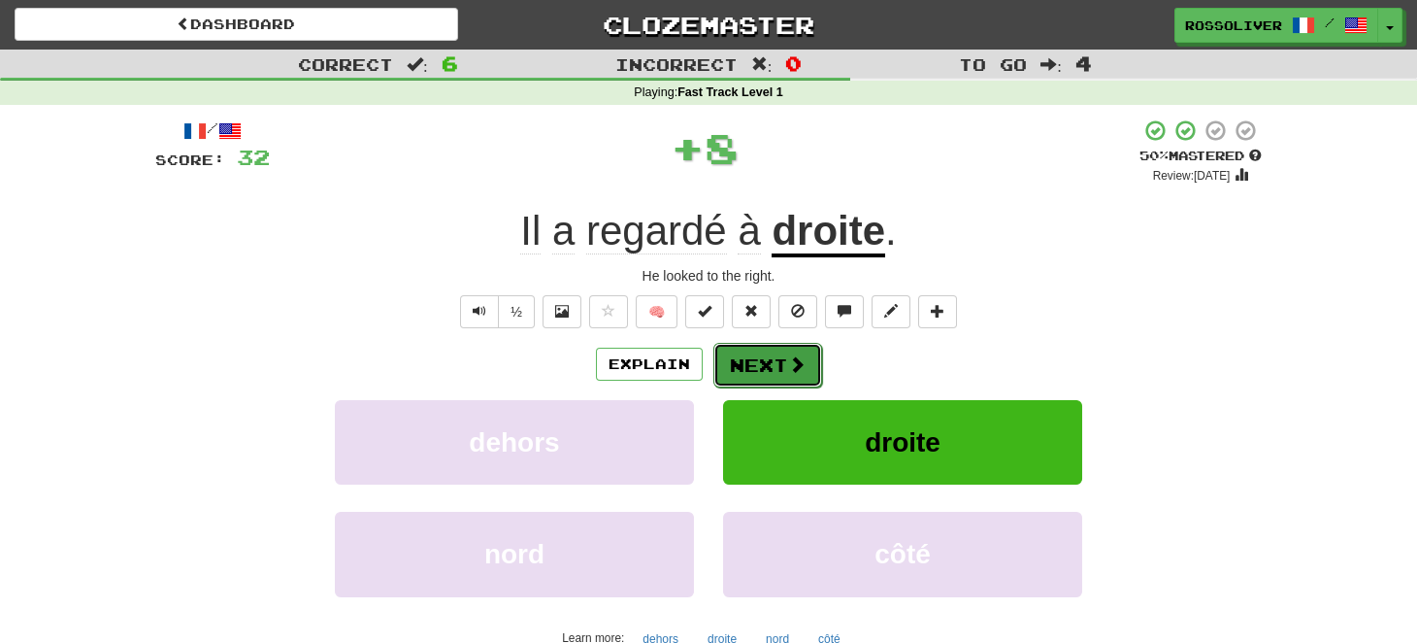
click at [758, 352] on button "Next" at bounding box center [768, 365] width 109 height 45
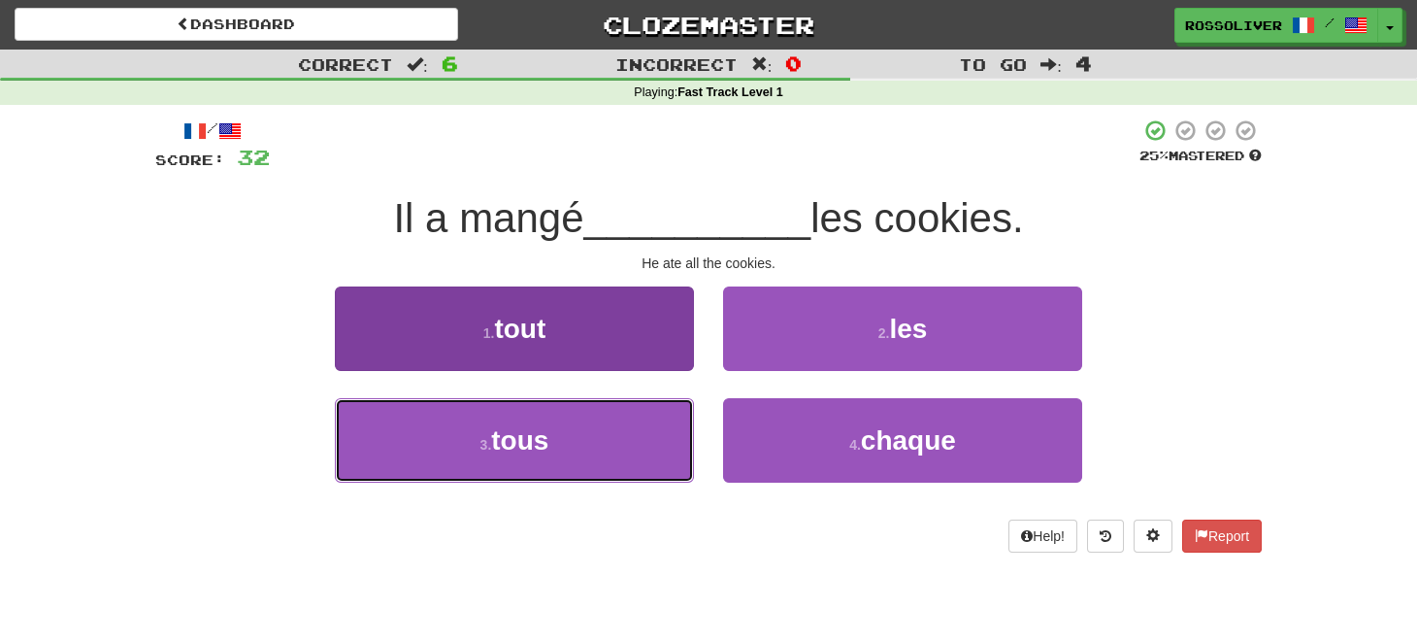
click at [599, 438] on button "3 . tous" at bounding box center [514, 440] width 359 height 84
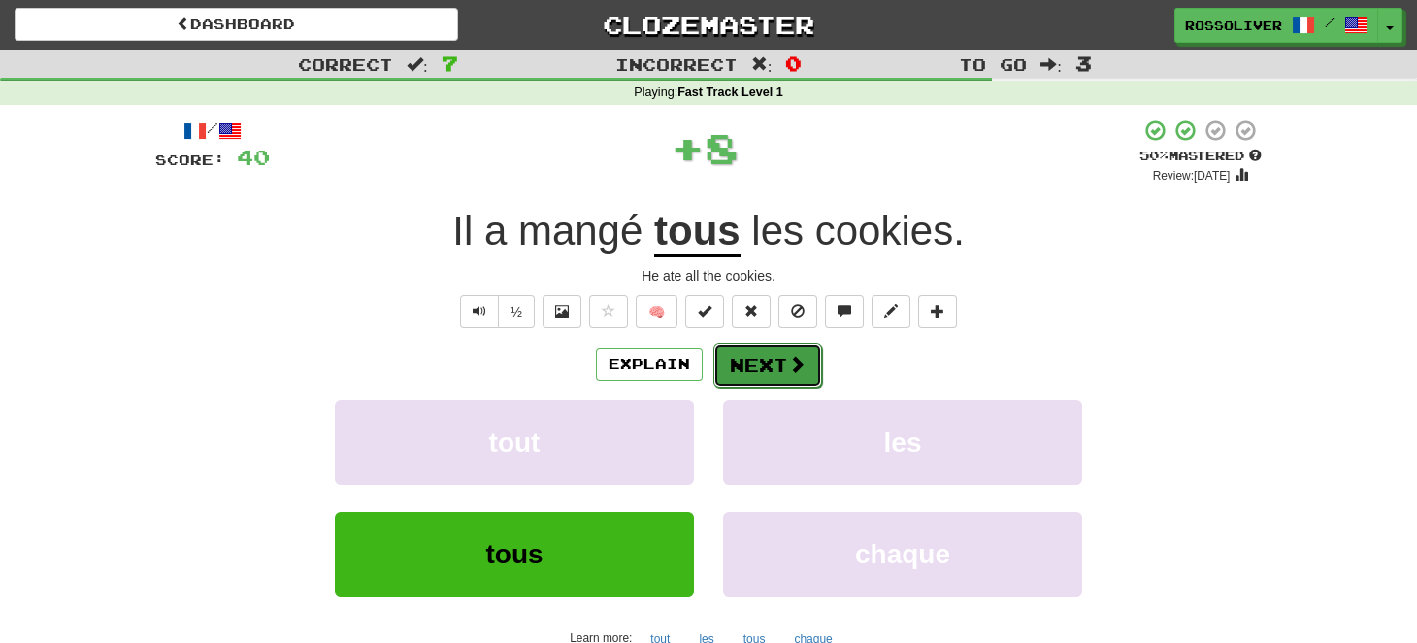
click at [772, 356] on button "Next" at bounding box center [768, 365] width 109 height 45
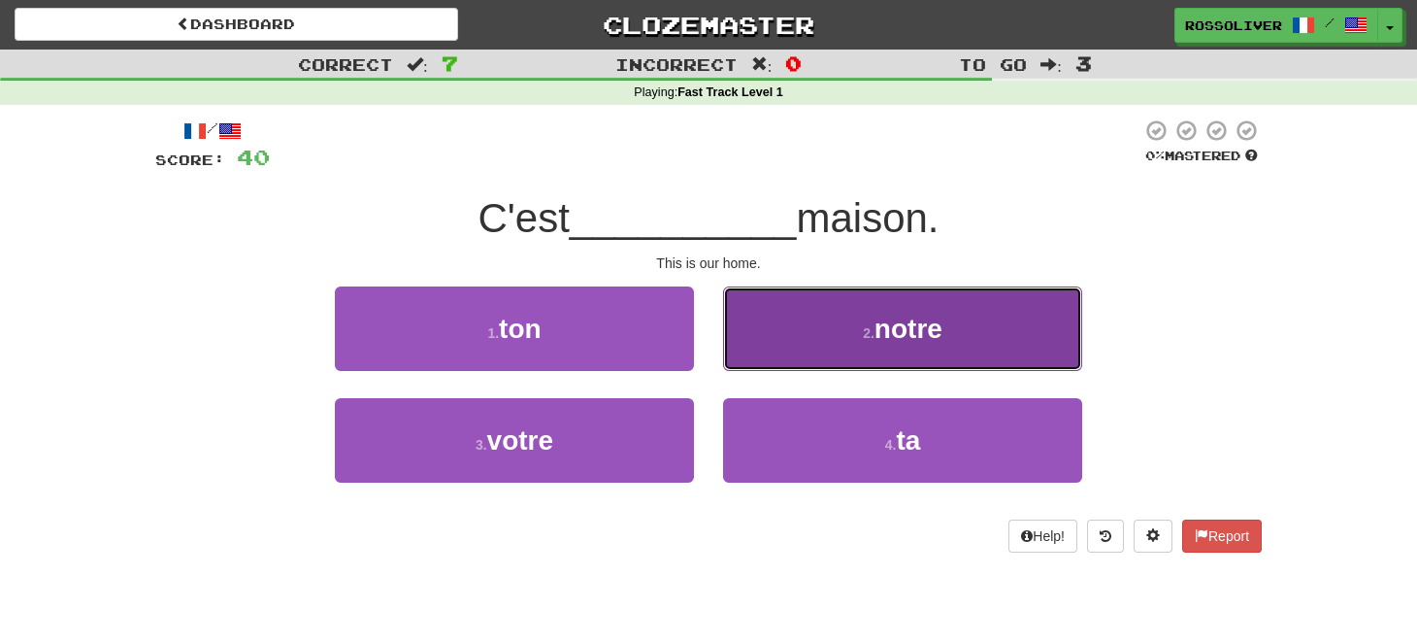
click at [950, 324] on button "2 . notre" at bounding box center [902, 328] width 359 height 84
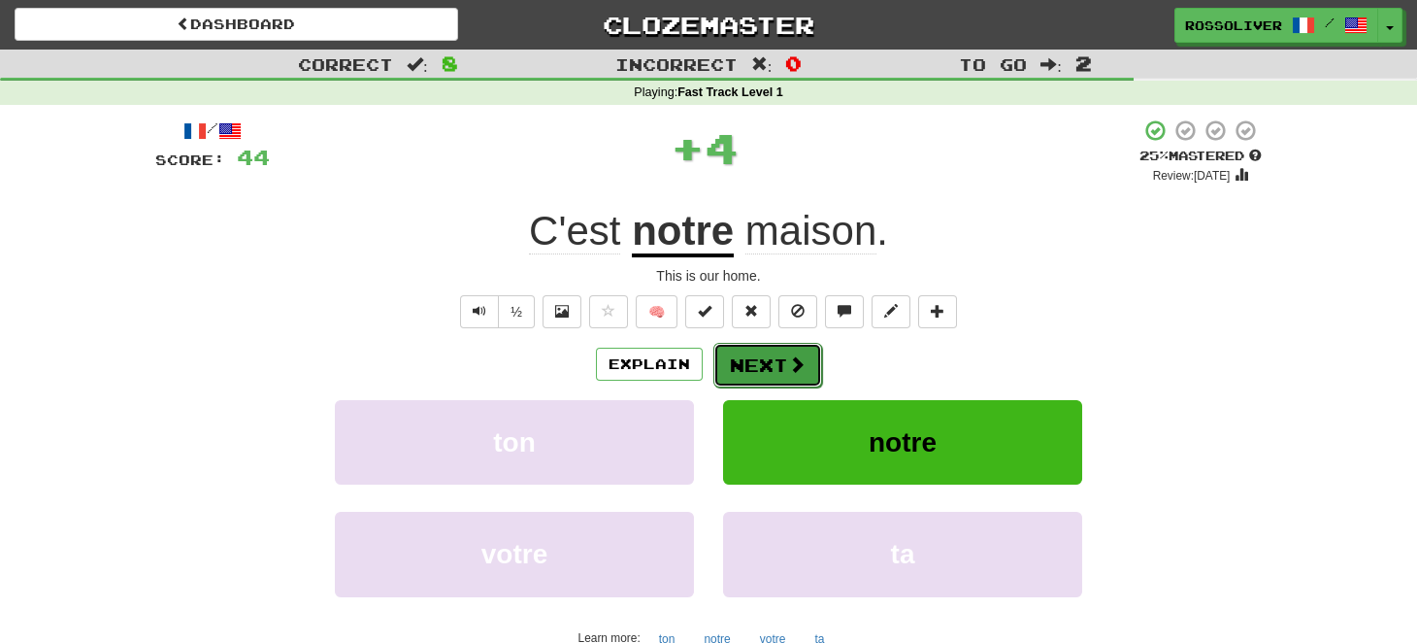
click at [782, 358] on button "Next" at bounding box center [768, 365] width 109 height 45
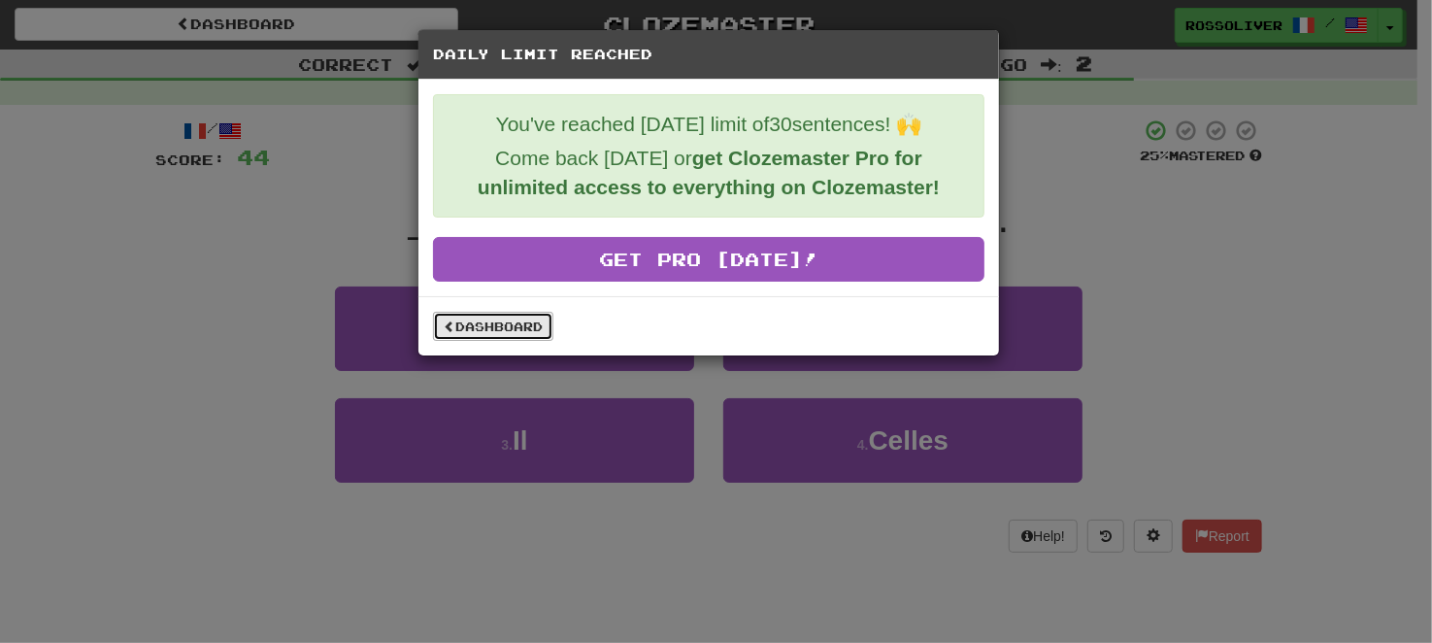
click at [516, 321] on link "Dashboard" at bounding box center [493, 326] width 120 height 29
